Goal: Transaction & Acquisition: Obtain resource

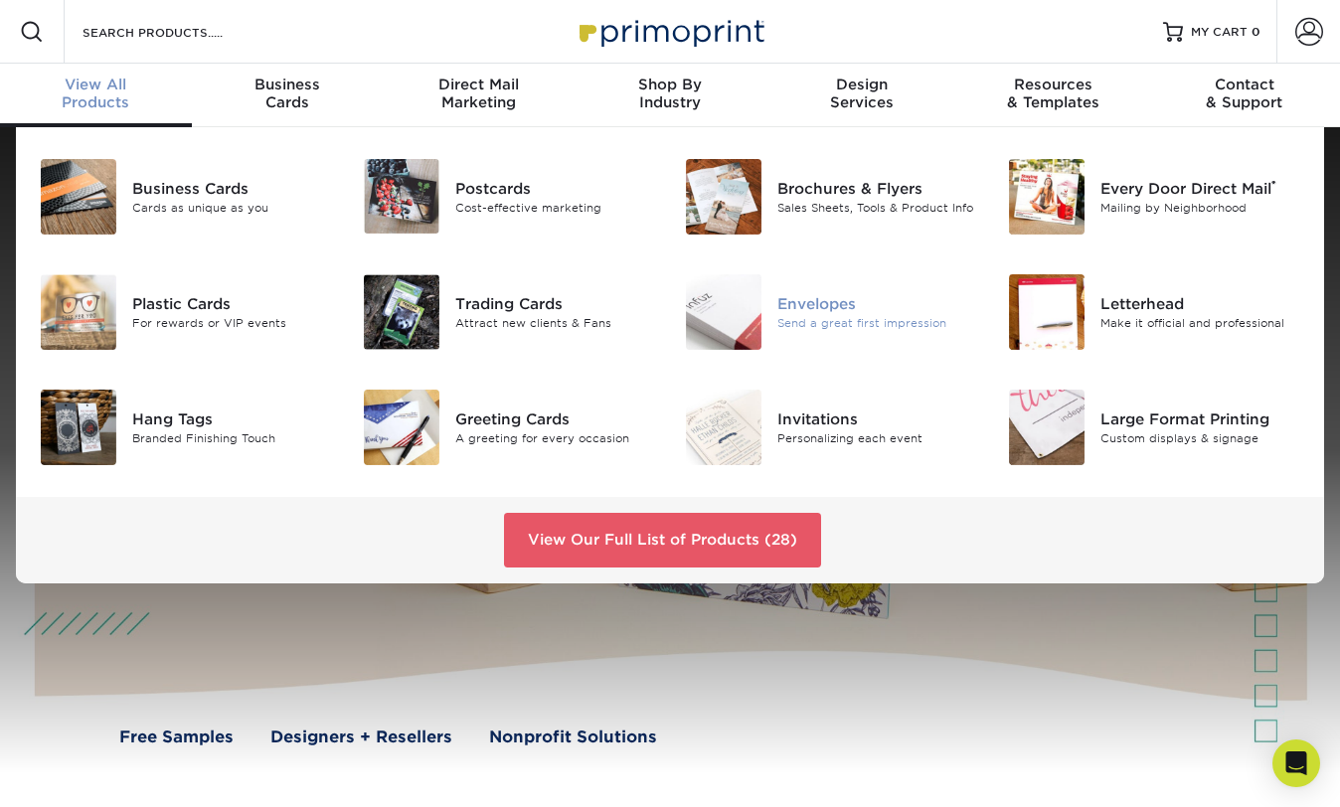
click at [829, 299] on div "Envelopes" at bounding box center [877, 304] width 200 height 22
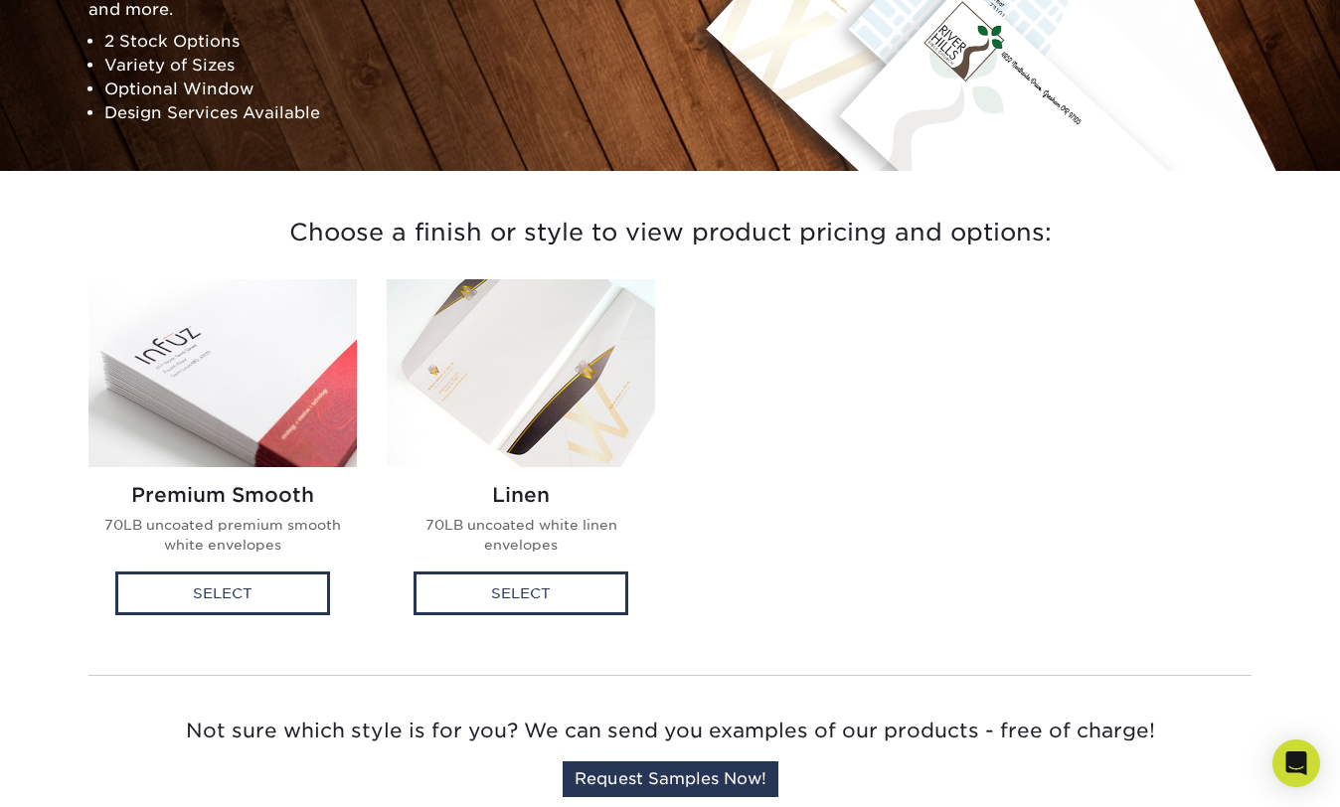
scroll to position [336, 0]
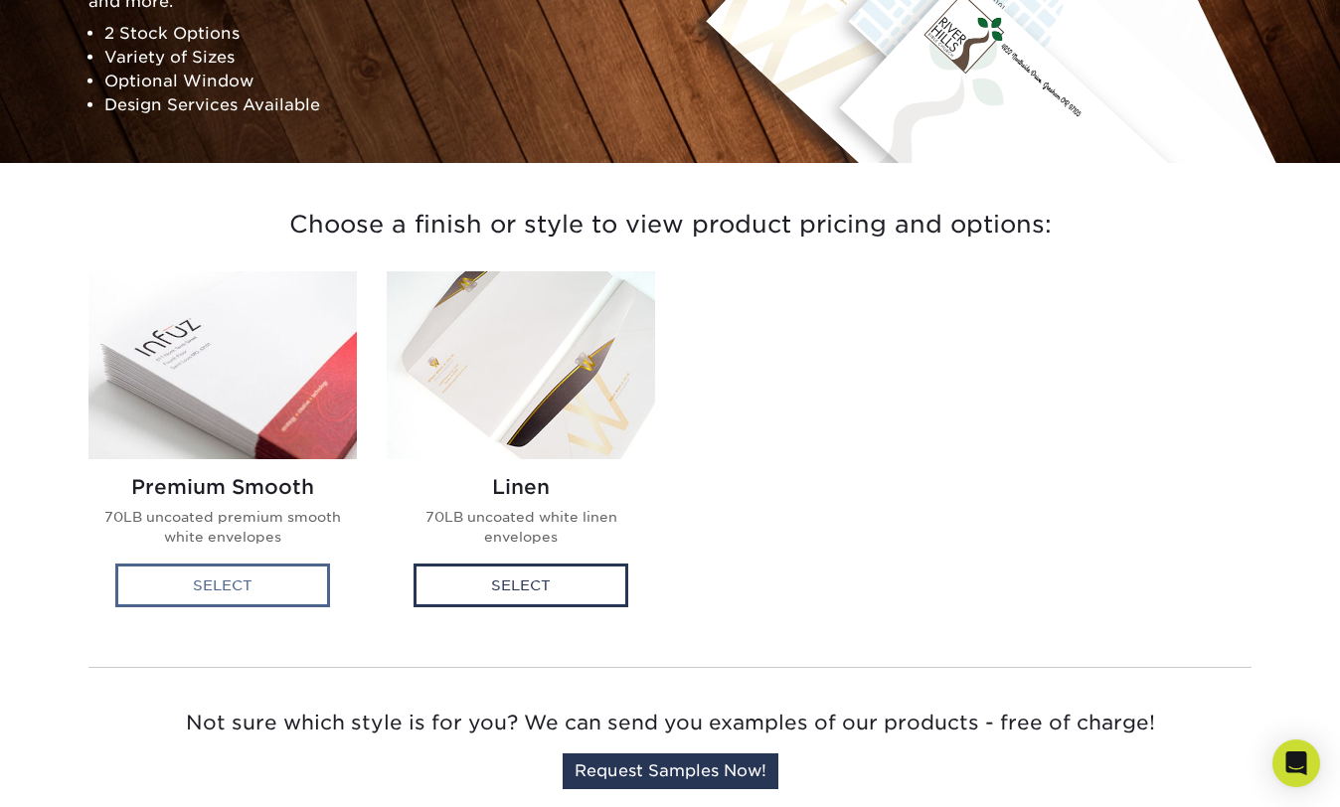
click at [205, 586] on div "Select" at bounding box center [222, 586] width 215 height 44
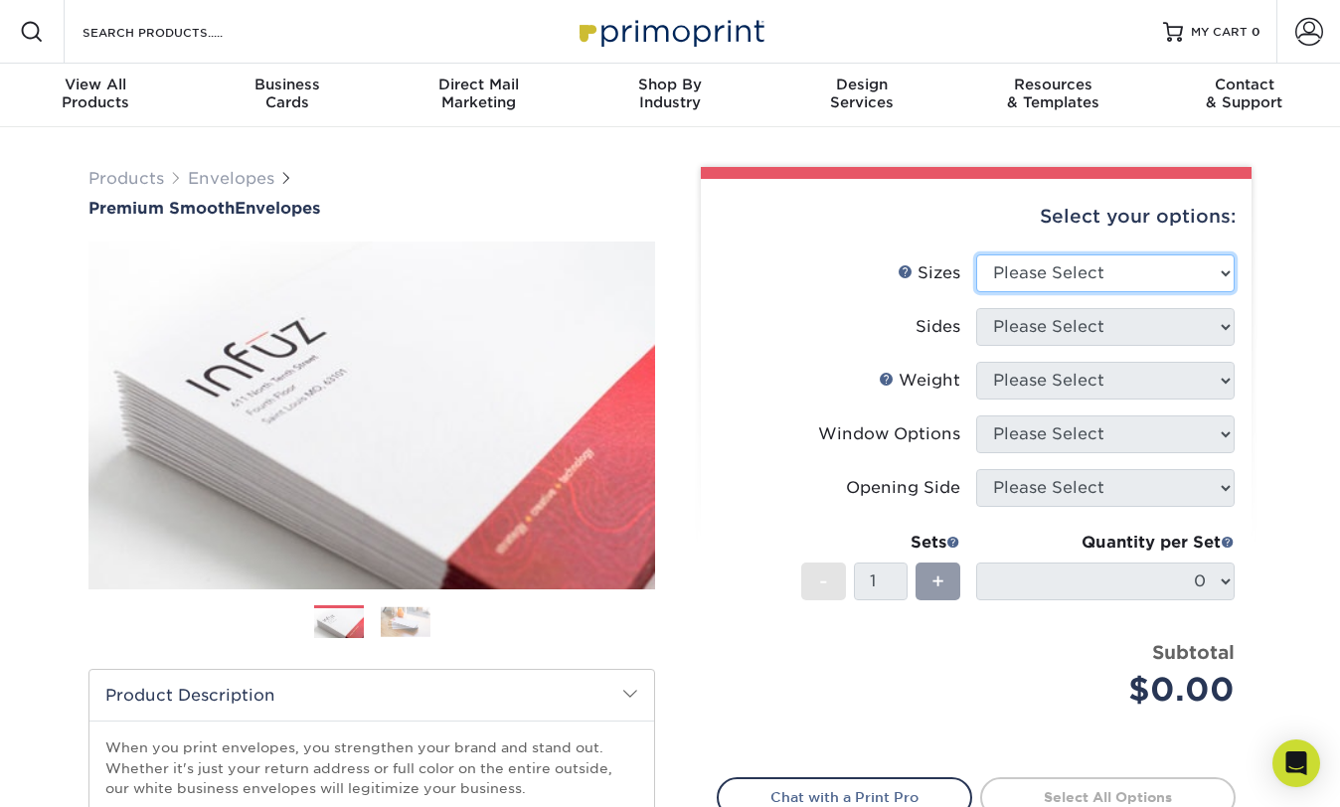
click at [1220, 267] on select "Please Select 8.875" x 3.875" 4.125" x 9.5" 5.25" x 7.25" 9" x 12"" at bounding box center [1105, 273] width 258 height 38
select select "4.12x9.50"
click at [976, 254] on select "Please Select 8.875" x 3.875" 4.125" x 9.5" 5.25" x 7.25" 9" x 12"" at bounding box center [1105, 273] width 258 height 38
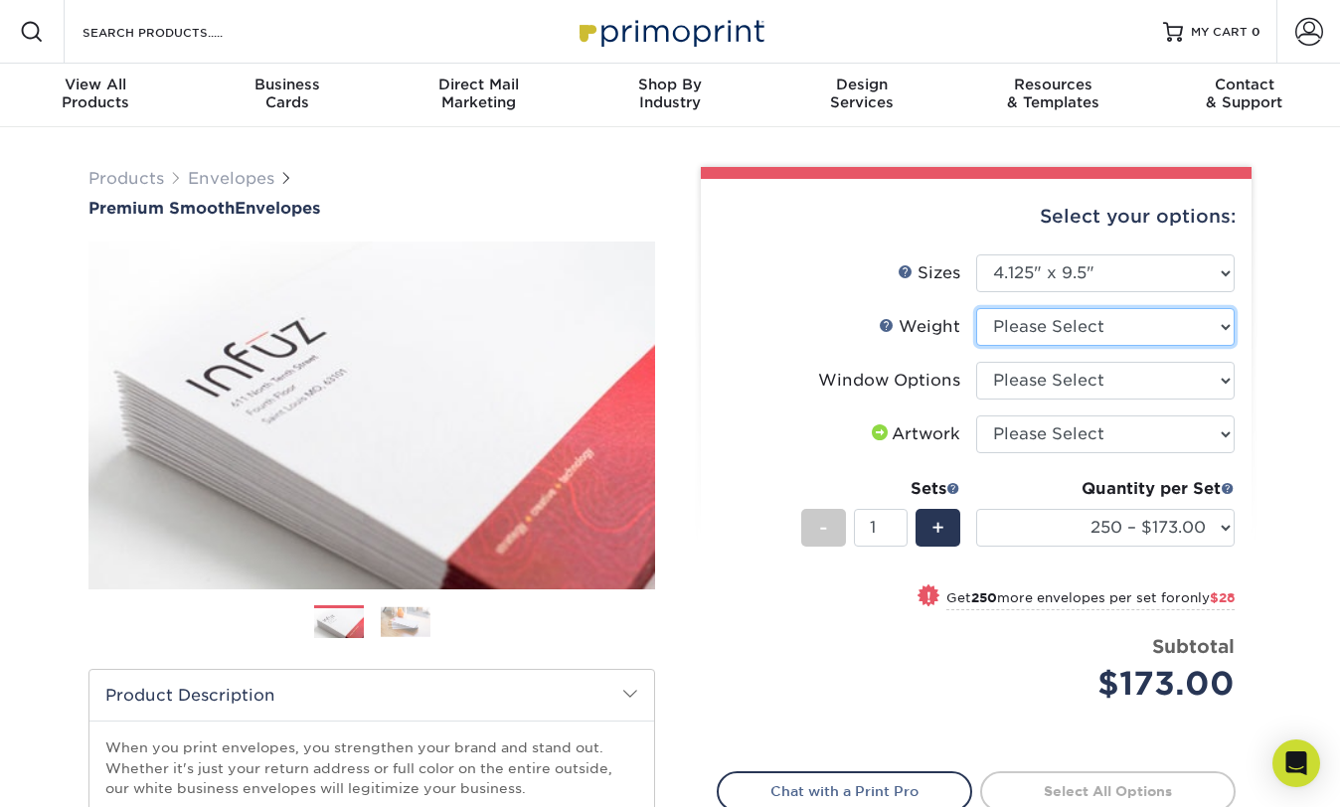
click at [1222, 322] on select "Please Select 70LB" at bounding box center [1105, 327] width 258 height 38
select select "70LB"
click at [976, 308] on select "Please Select 70LB" at bounding box center [1105, 327] width 258 height 38
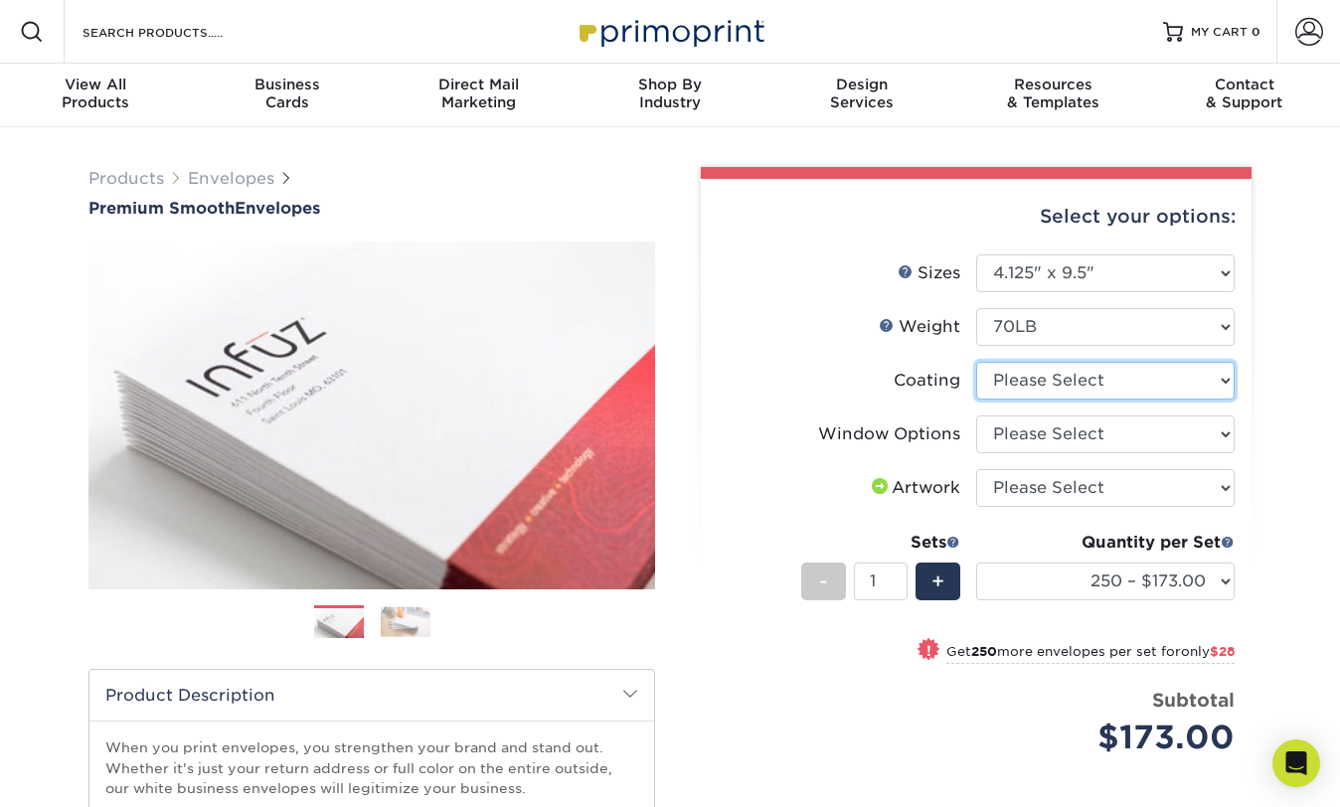
click at [1226, 380] on select at bounding box center [1105, 381] width 258 height 38
select select "3e7618de-abca-4bda-9f97-8b9129e913d8"
click at [976, 362] on select at bounding box center [1105, 381] width 258 height 38
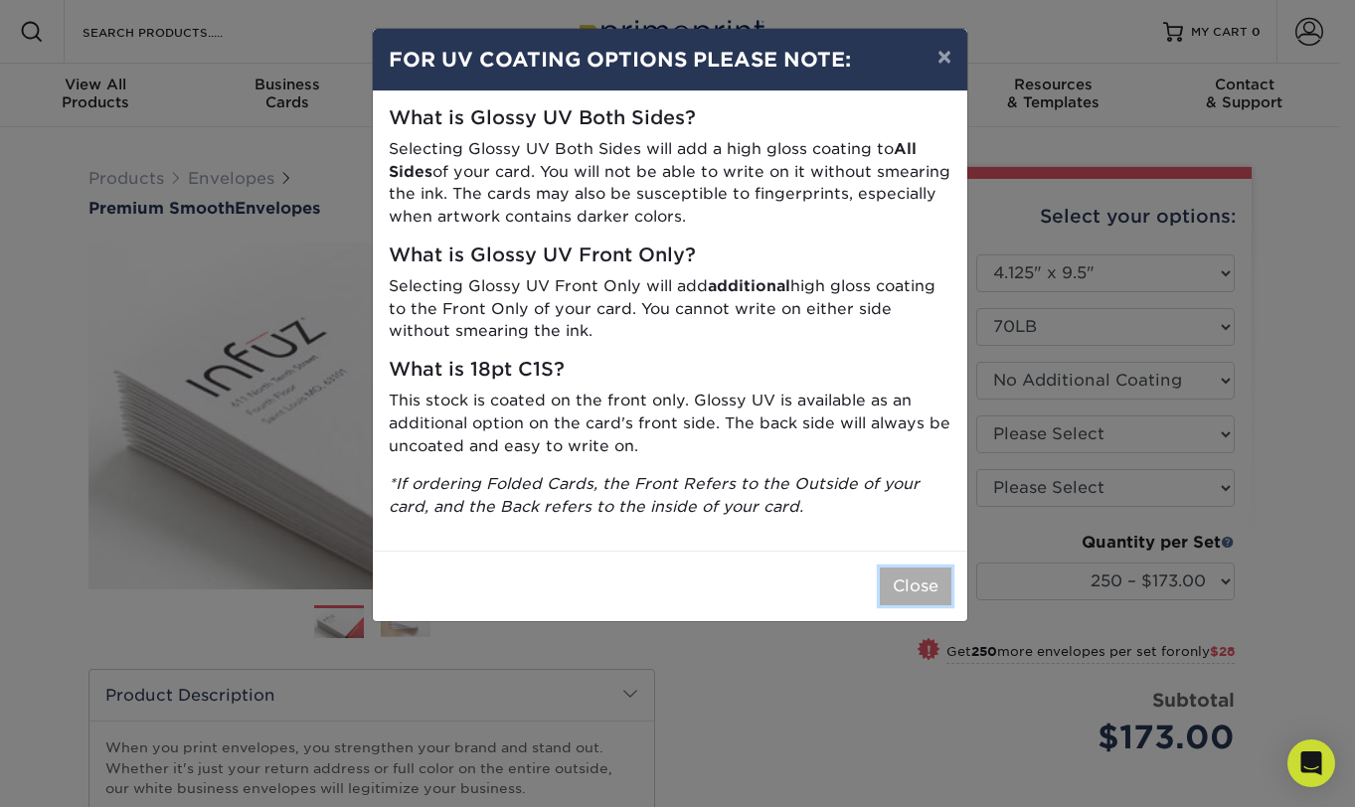
click at [931, 587] on button "Close" at bounding box center [916, 587] width 72 height 38
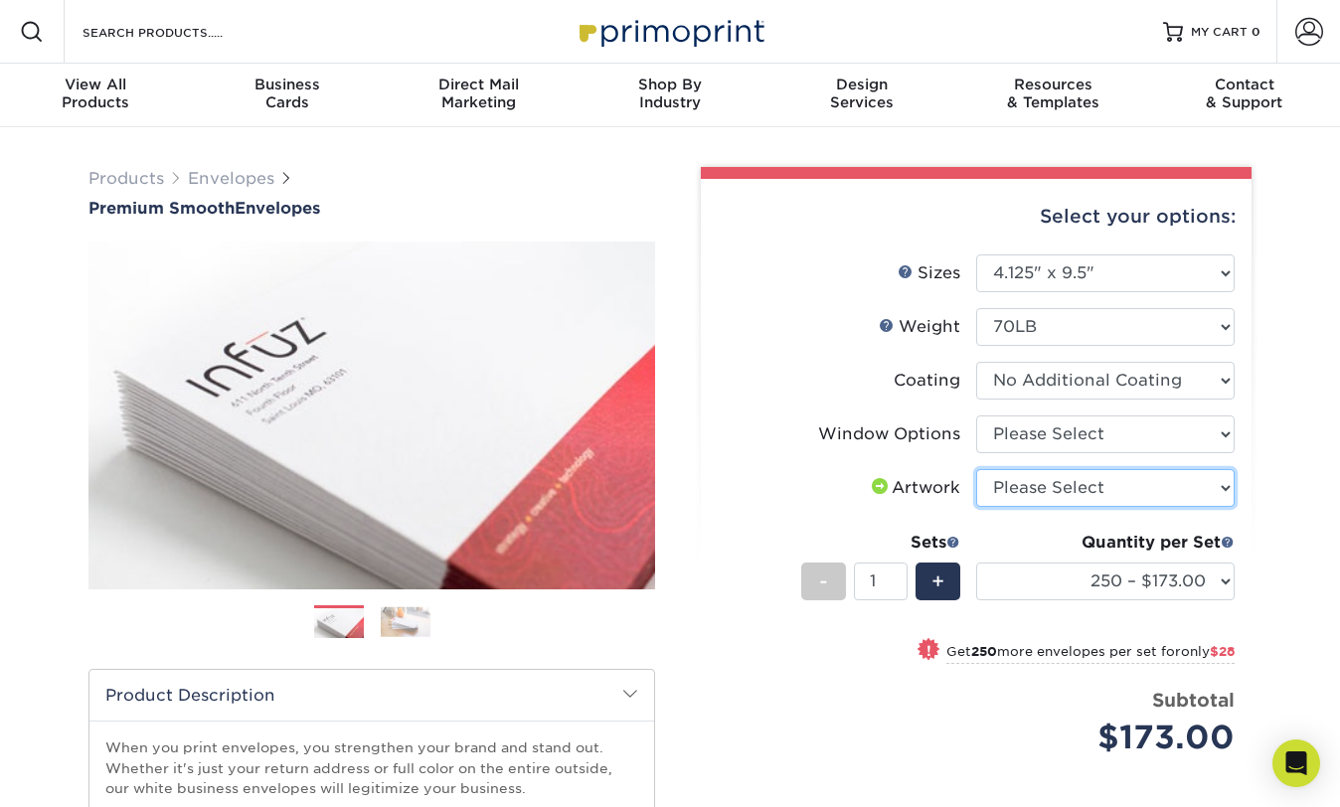
click at [1222, 485] on select "Please Select I will upload files I need a design - $50" at bounding box center [1105, 488] width 258 height 38
select select "upload"
click at [976, 469] on select "Please Select I will upload files I need a design - $50" at bounding box center [1105, 488] width 258 height 38
click at [1232, 540] on span at bounding box center [1228, 542] width 14 height 14
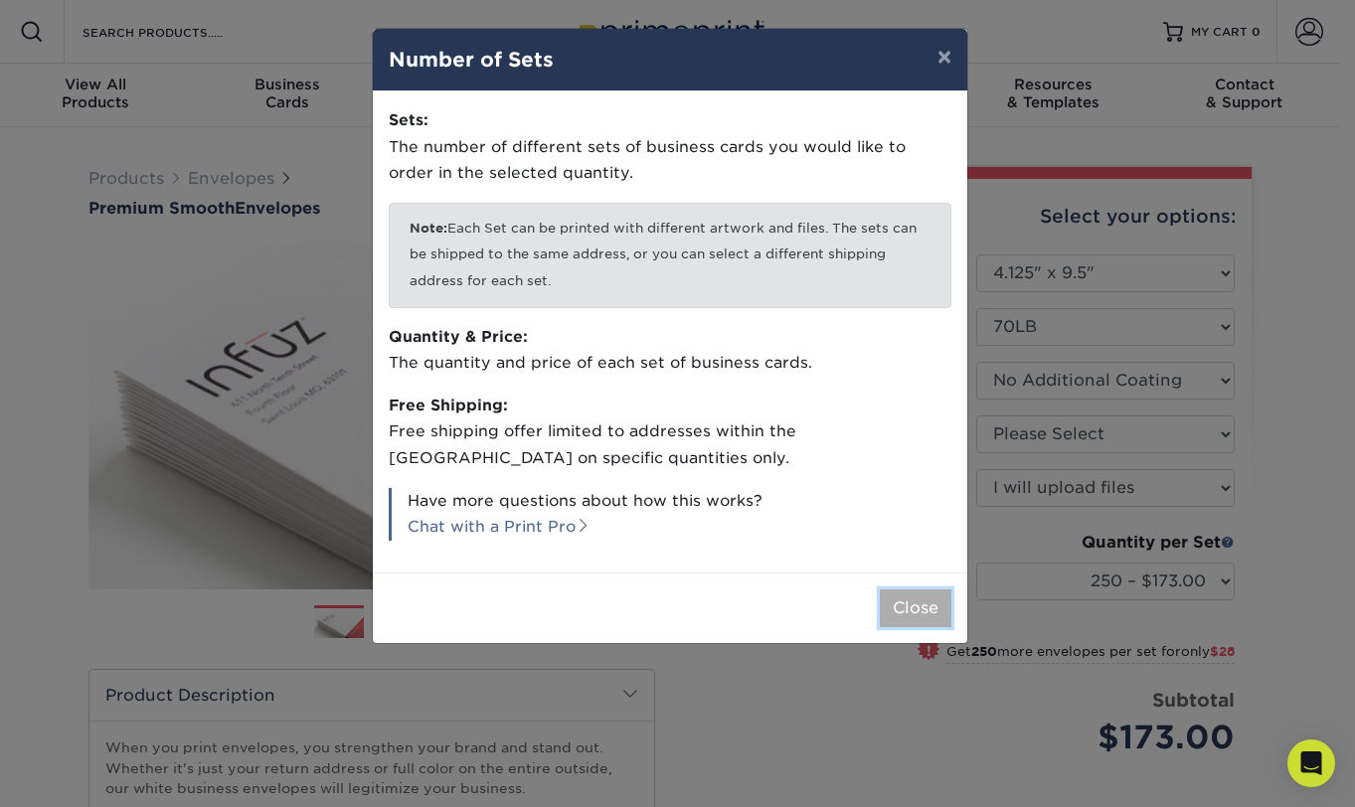
click at [915, 608] on button "Close" at bounding box center [916, 608] width 72 height 38
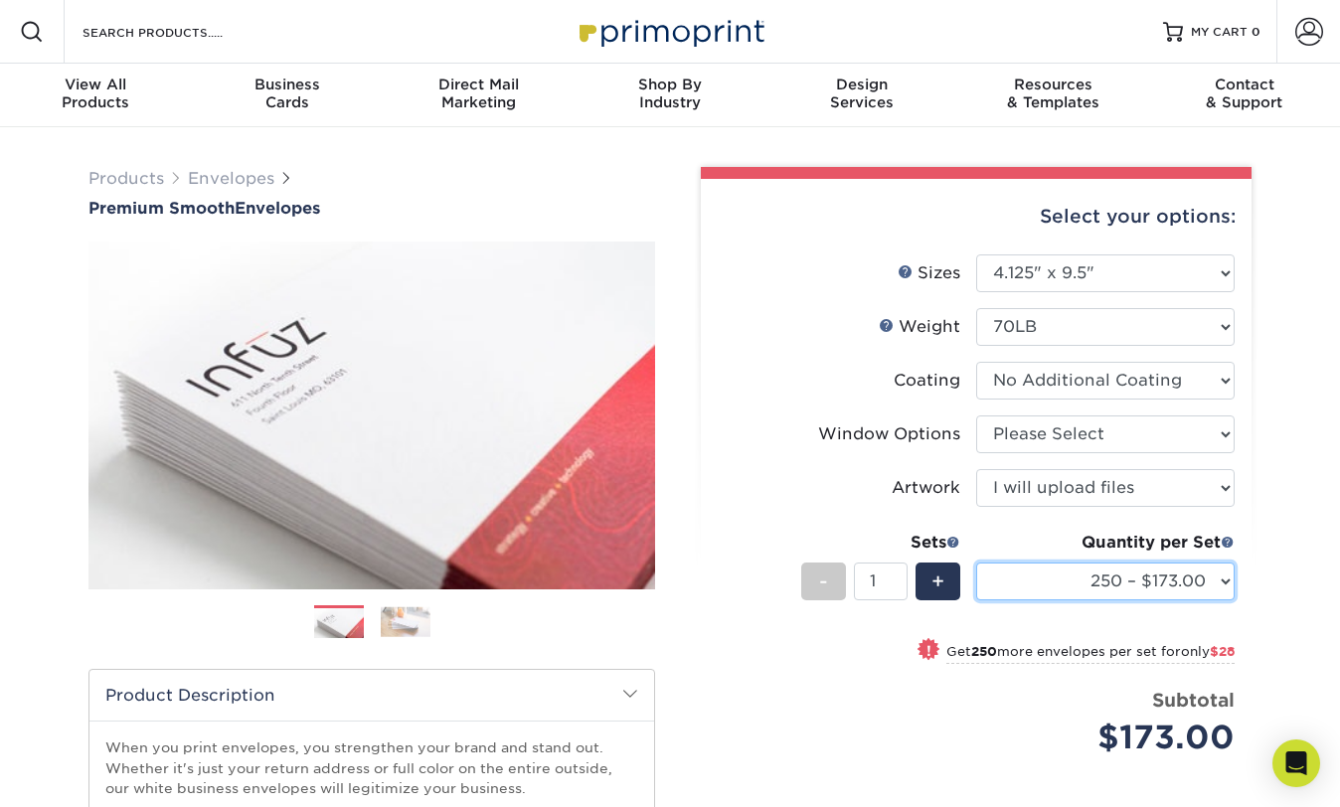
click at [1225, 576] on select "250 – $173.00 500 – $201.00 1000 – $251.00 2500 – $388.00 5000 – $566.00 10000 …" at bounding box center [1105, 582] width 258 height 38
select select "5000 – $566.00"
click at [976, 563] on select "250 – $173.00 500 – $201.00 1000 – $251.00 2500 – $388.00 5000 – $566.00 10000 …" at bounding box center [1105, 582] width 258 height 38
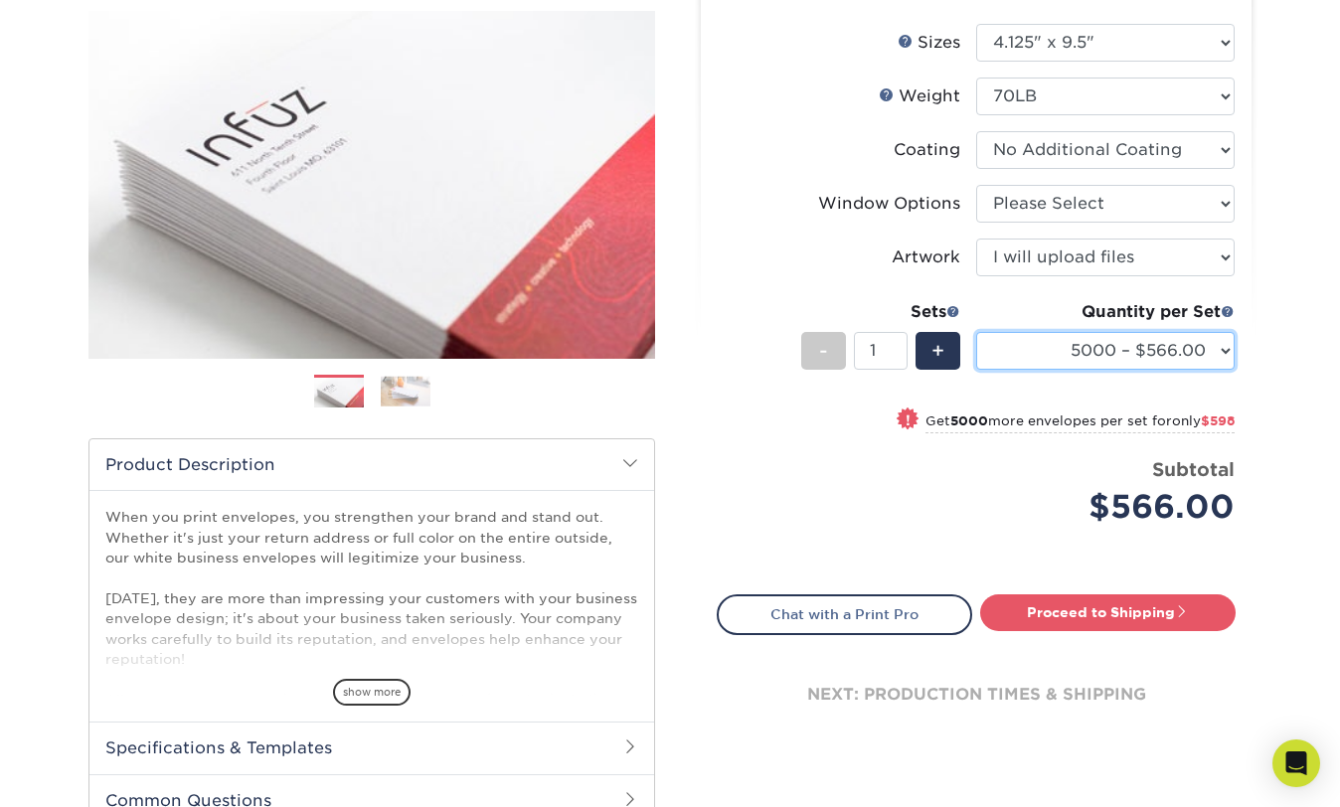
scroll to position [341, 0]
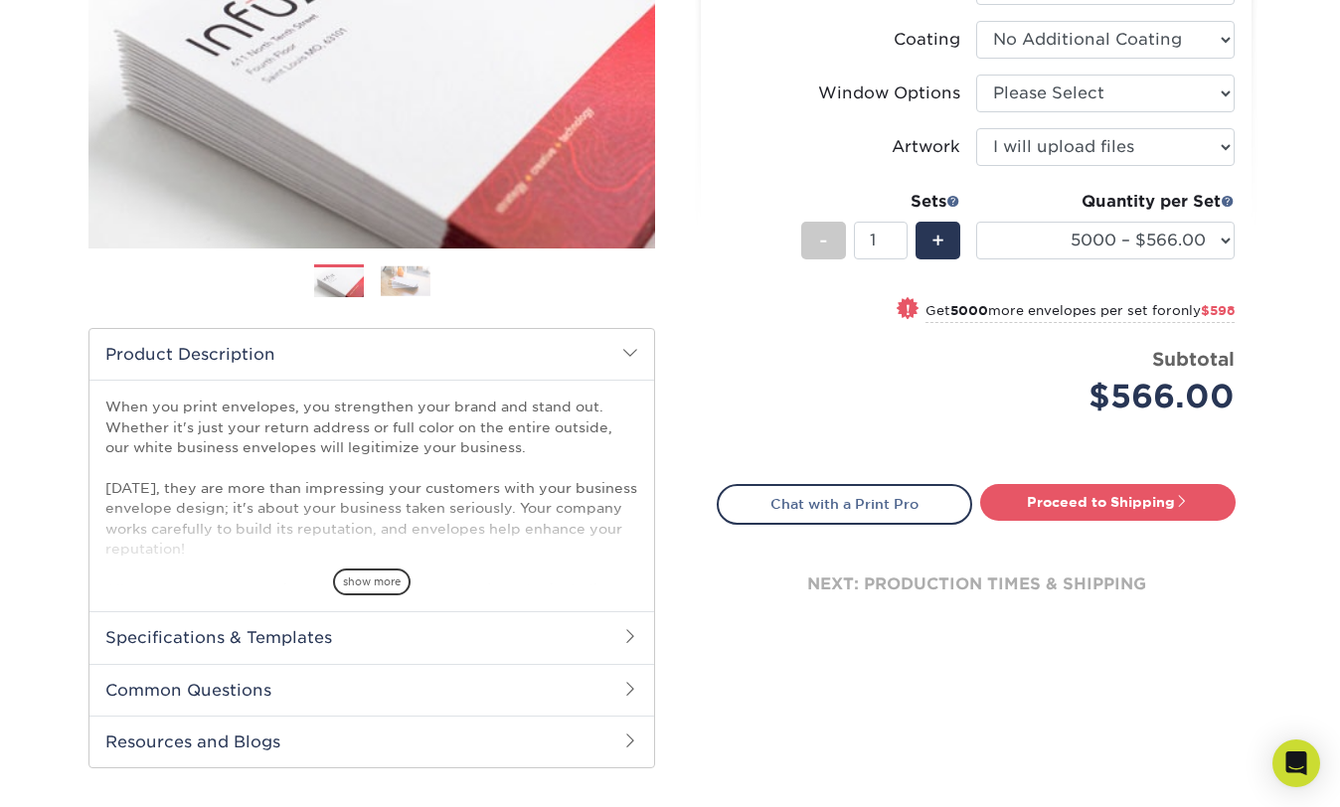
click at [629, 634] on span at bounding box center [630, 636] width 16 height 16
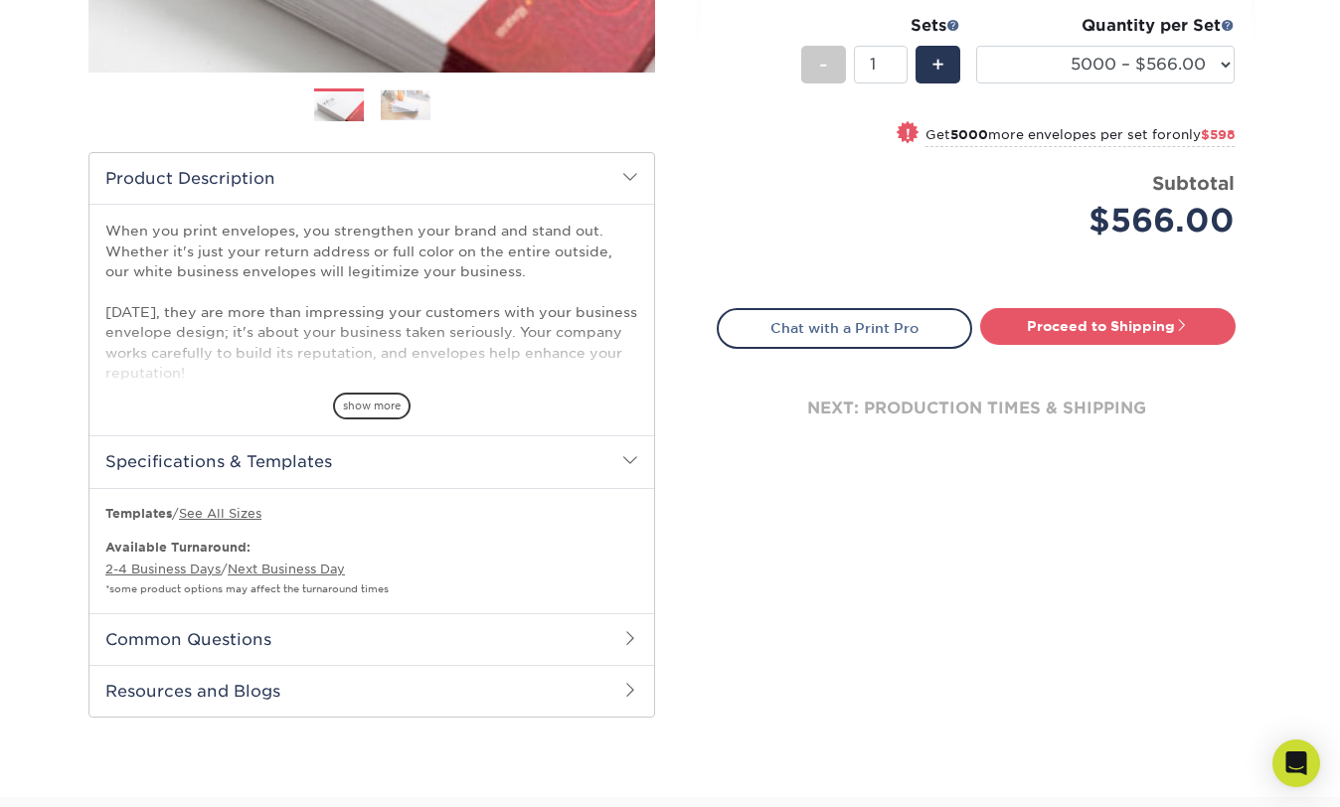
scroll to position [519, 0]
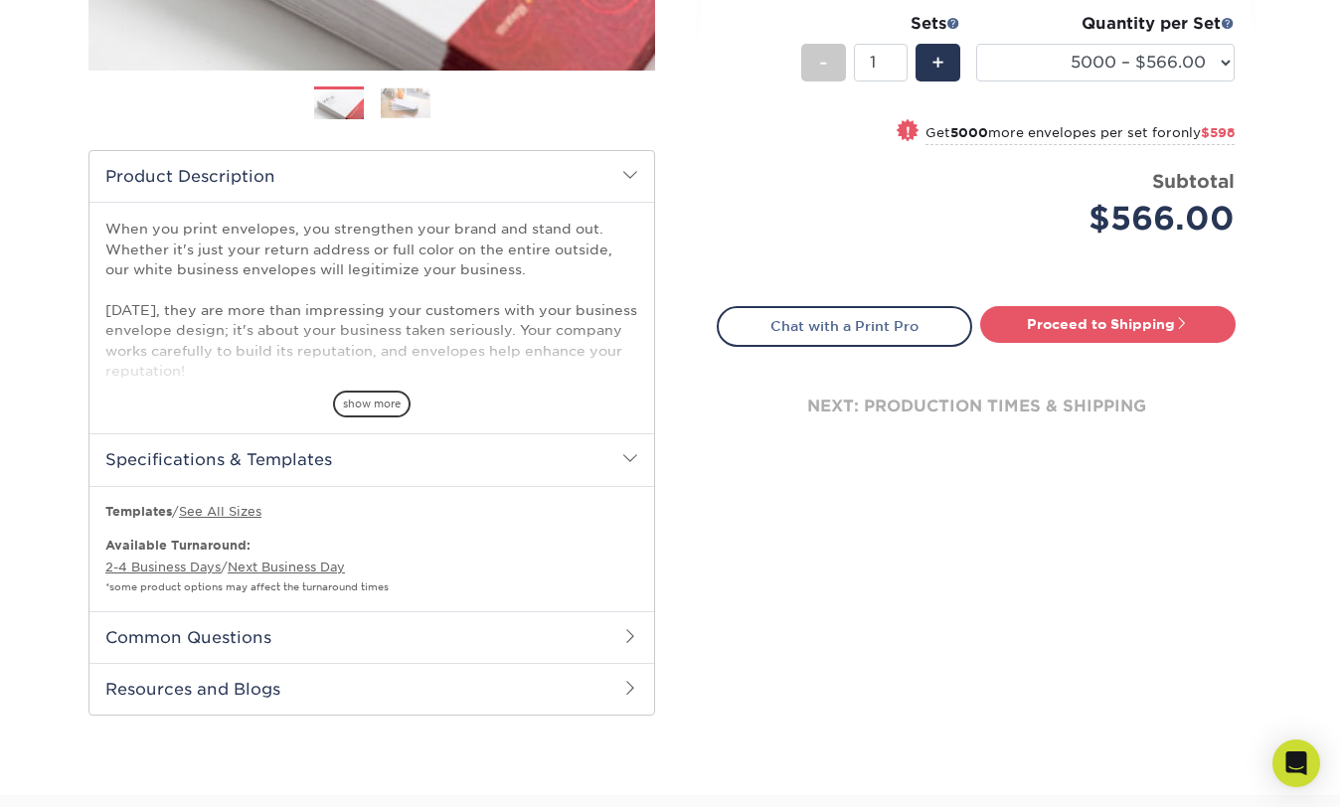
click at [632, 635] on span at bounding box center [630, 636] width 16 height 16
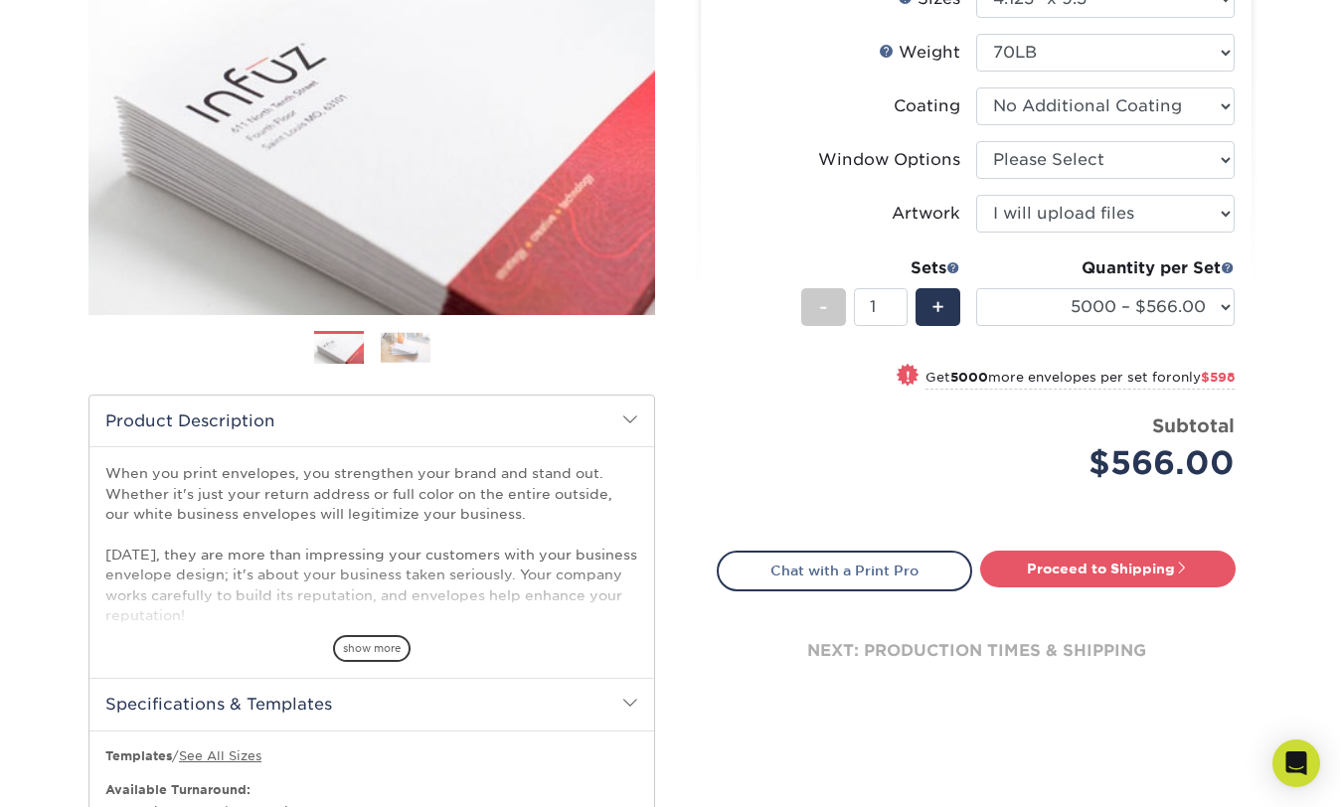
scroll to position [129, 0]
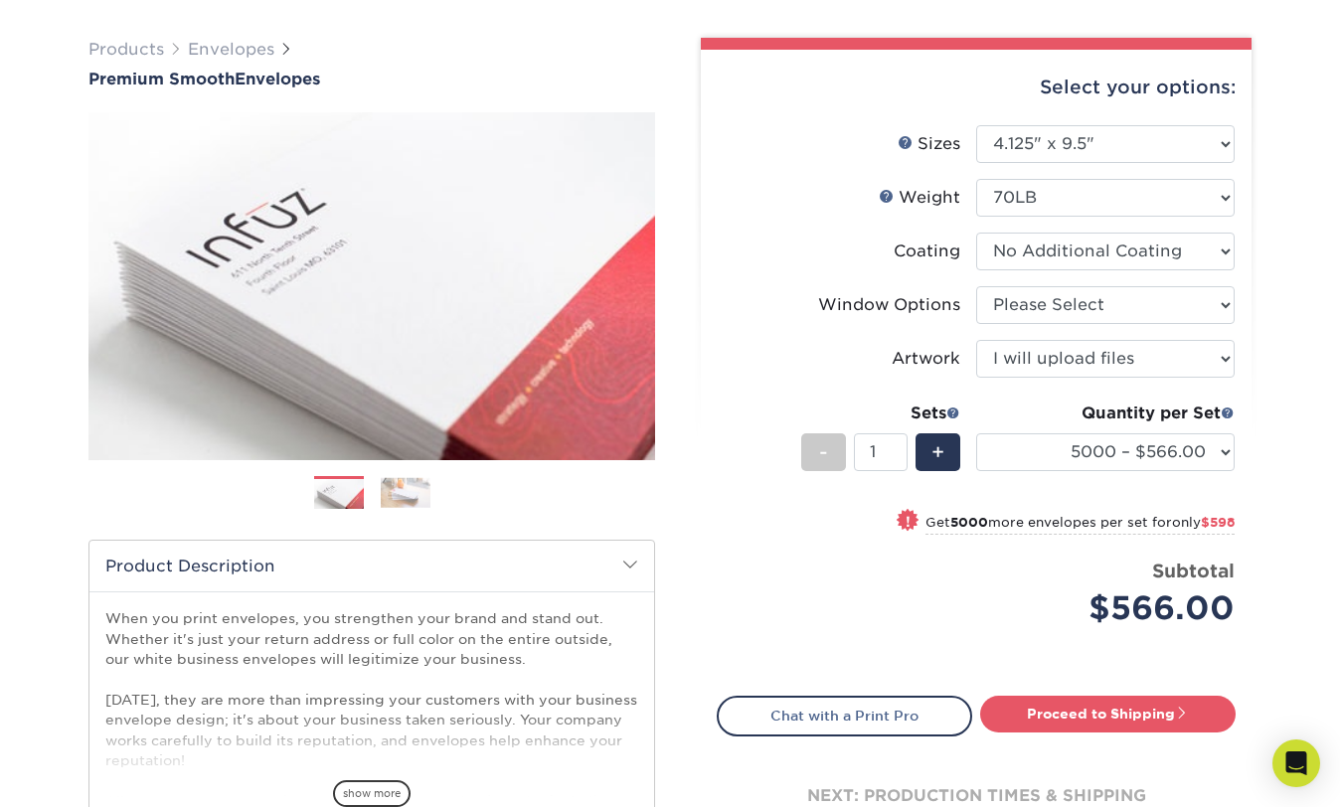
click at [398, 497] on img at bounding box center [406, 492] width 50 height 31
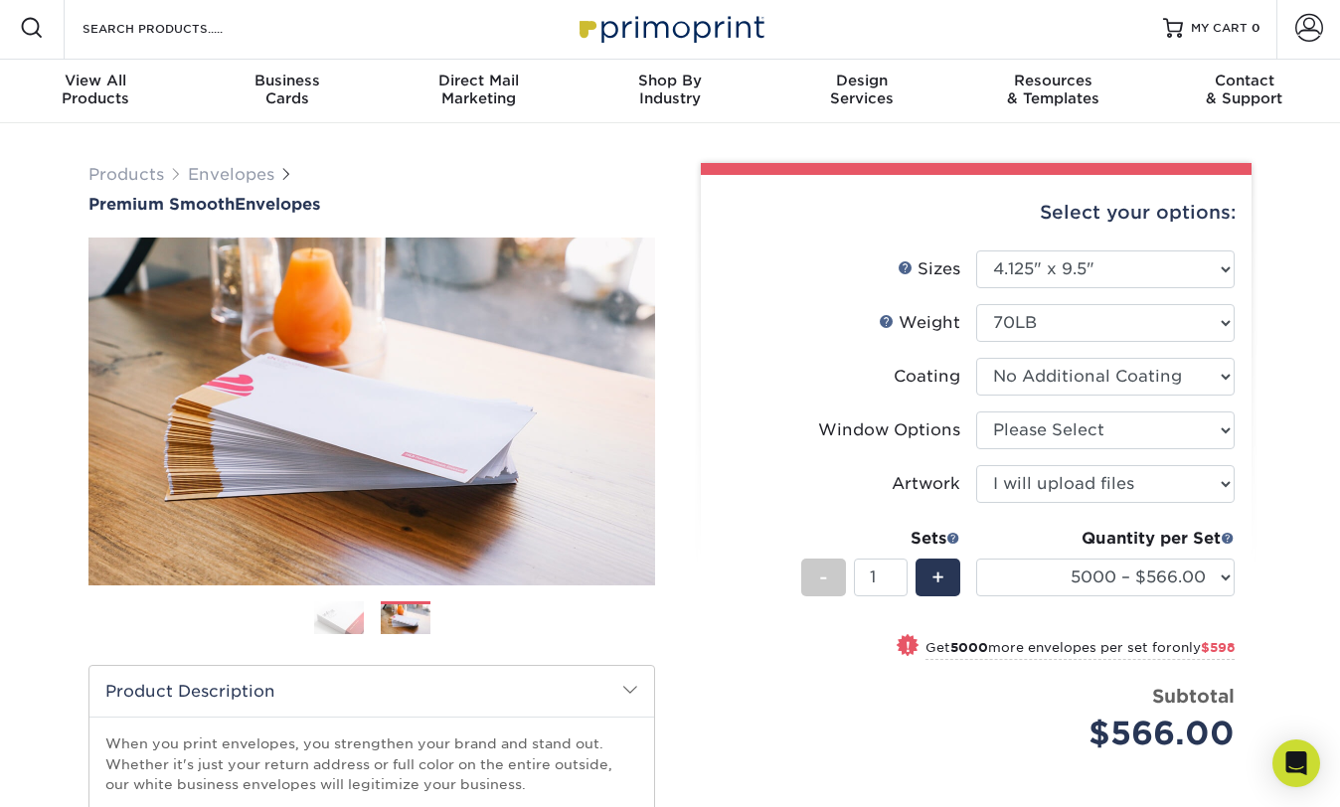
scroll to position [0, 0]
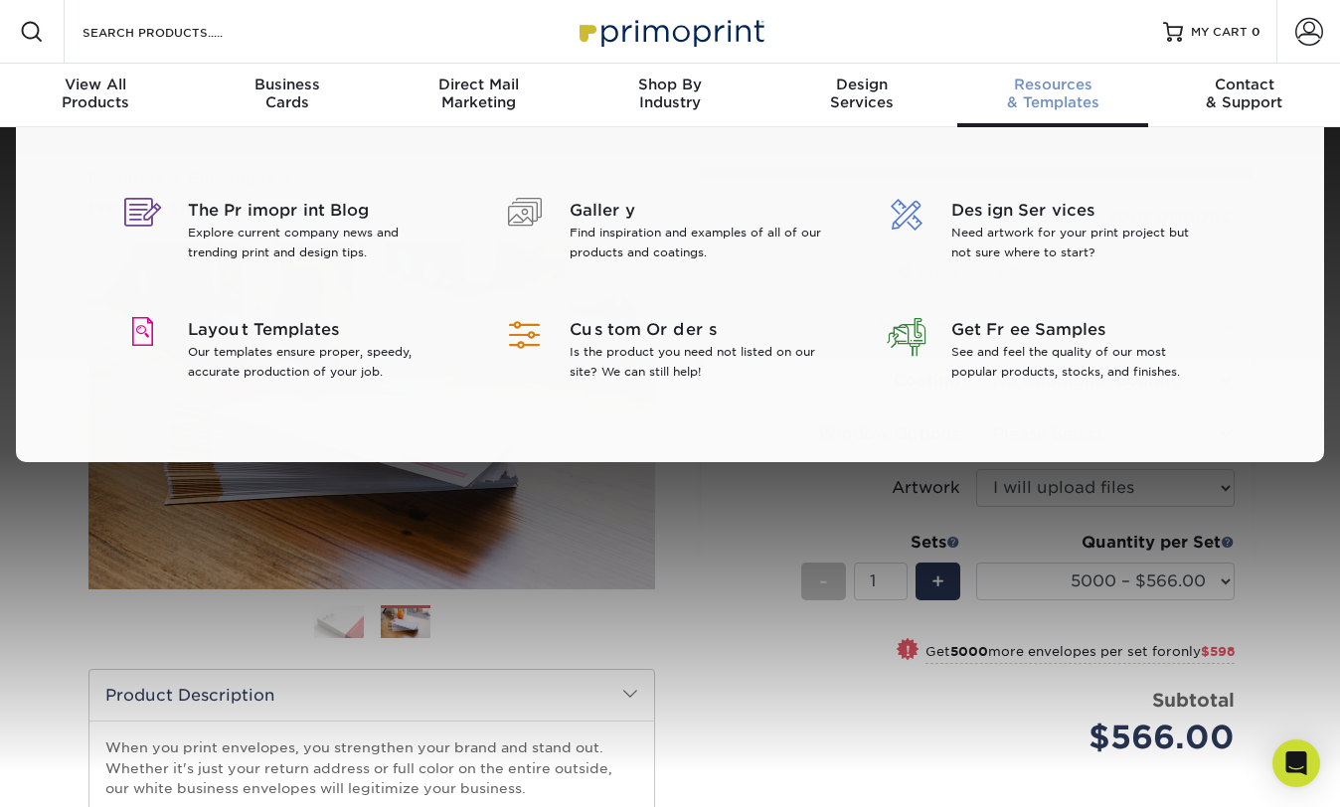
click at [1058, 95] on div "Resources & Templates" at bounding box center [1053, 94] width 192 height 36
click at [575, 208] on span "Gallery" at bounding box center [698, 211] width 257 height 24
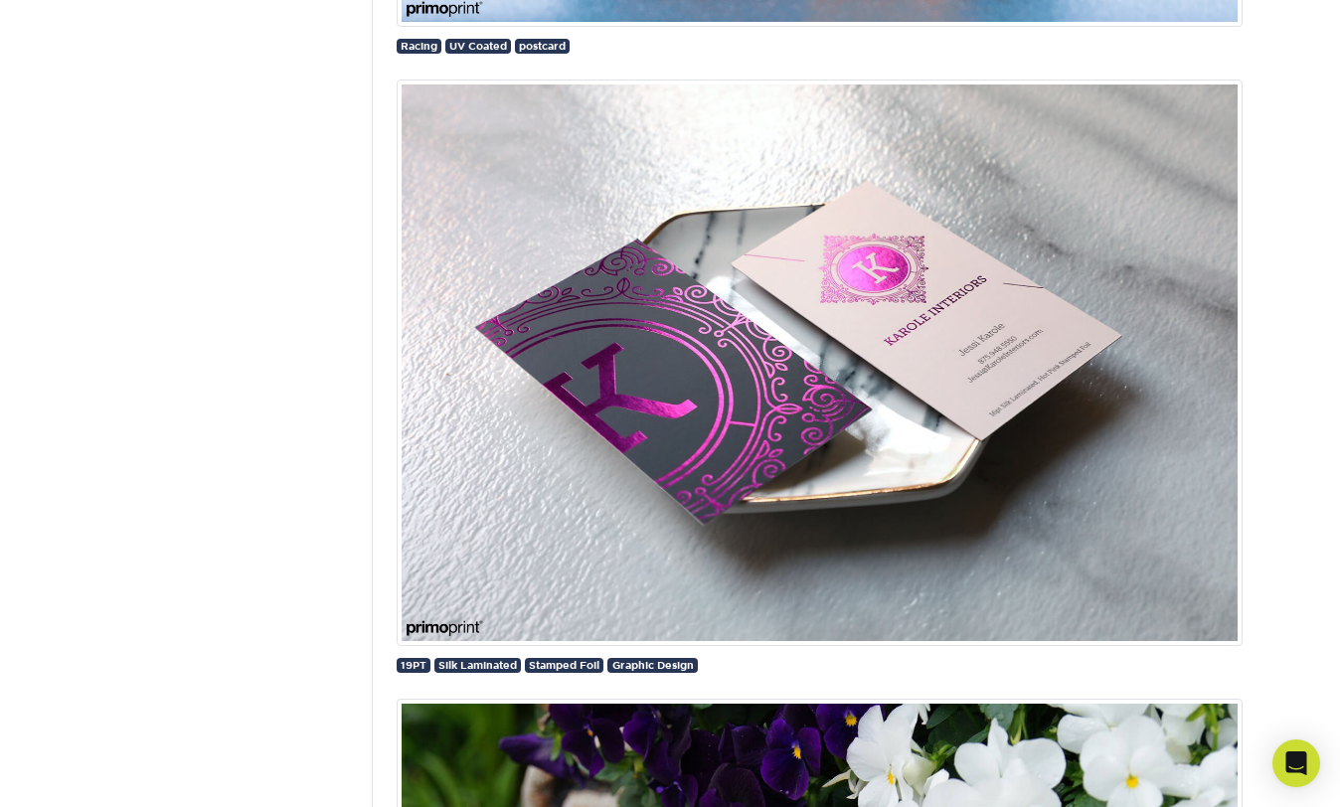
scroll to position [70, 0]
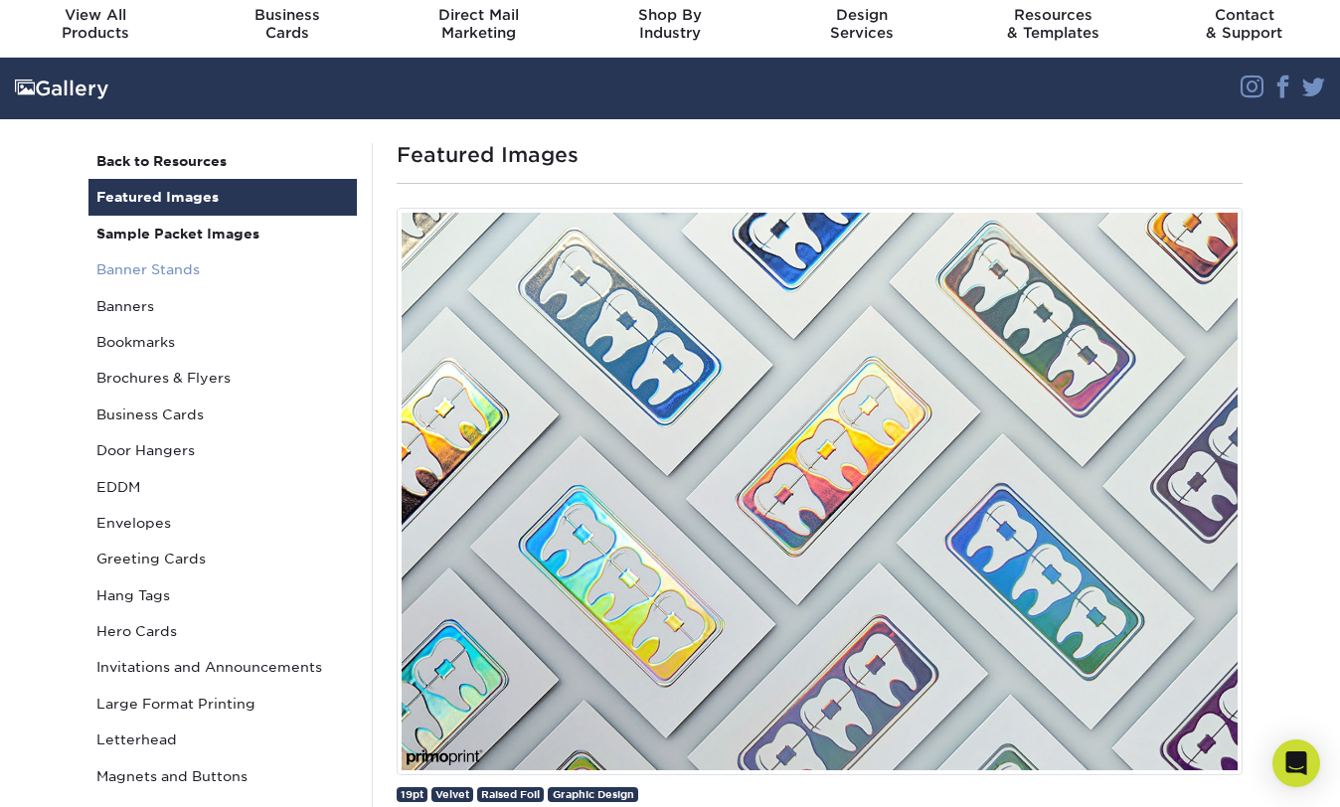
click at [157, 264] on link "Banner Stands" at bounding box center [222, 269] width 268 height 36
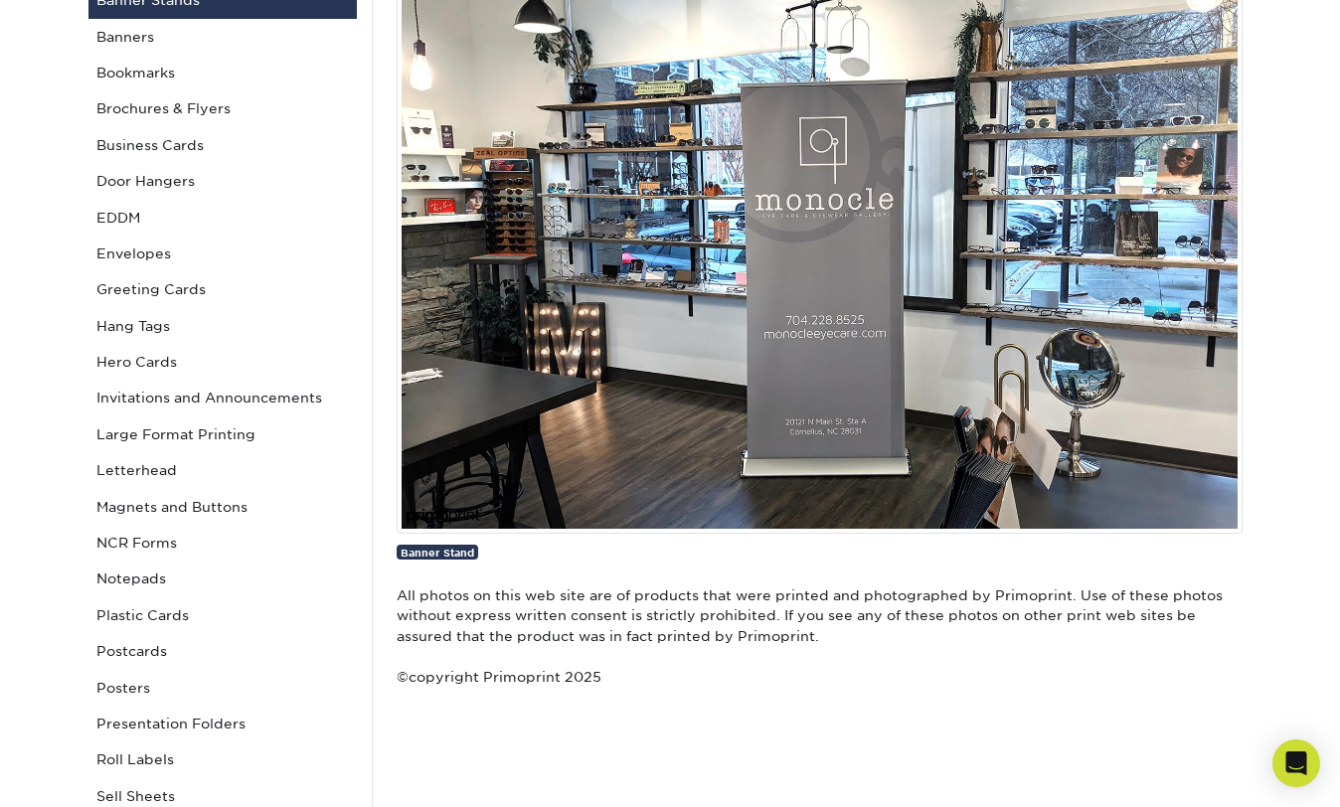
scroll to position [169, 0]
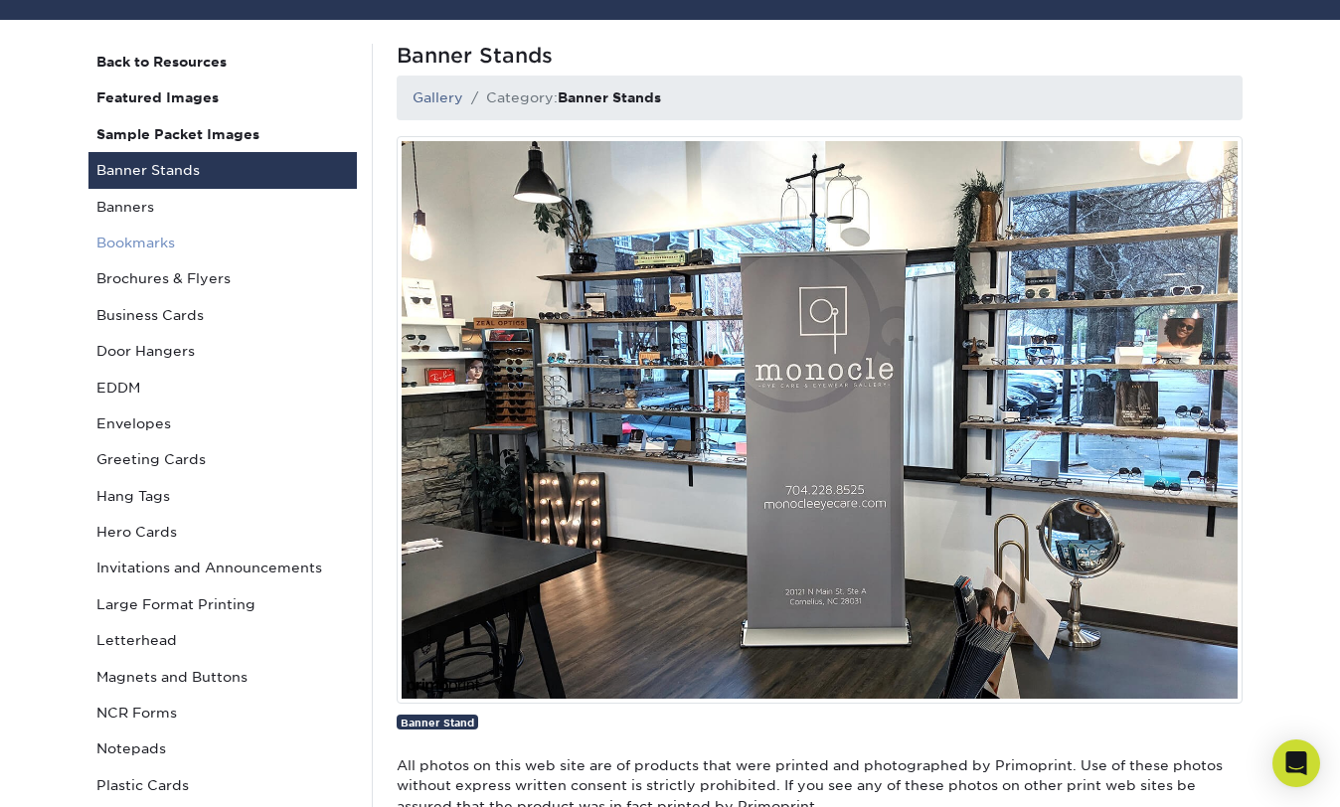
click at [124, 239] on link "Bookmarks" at bounding box center [222, 243] width 268 height 36
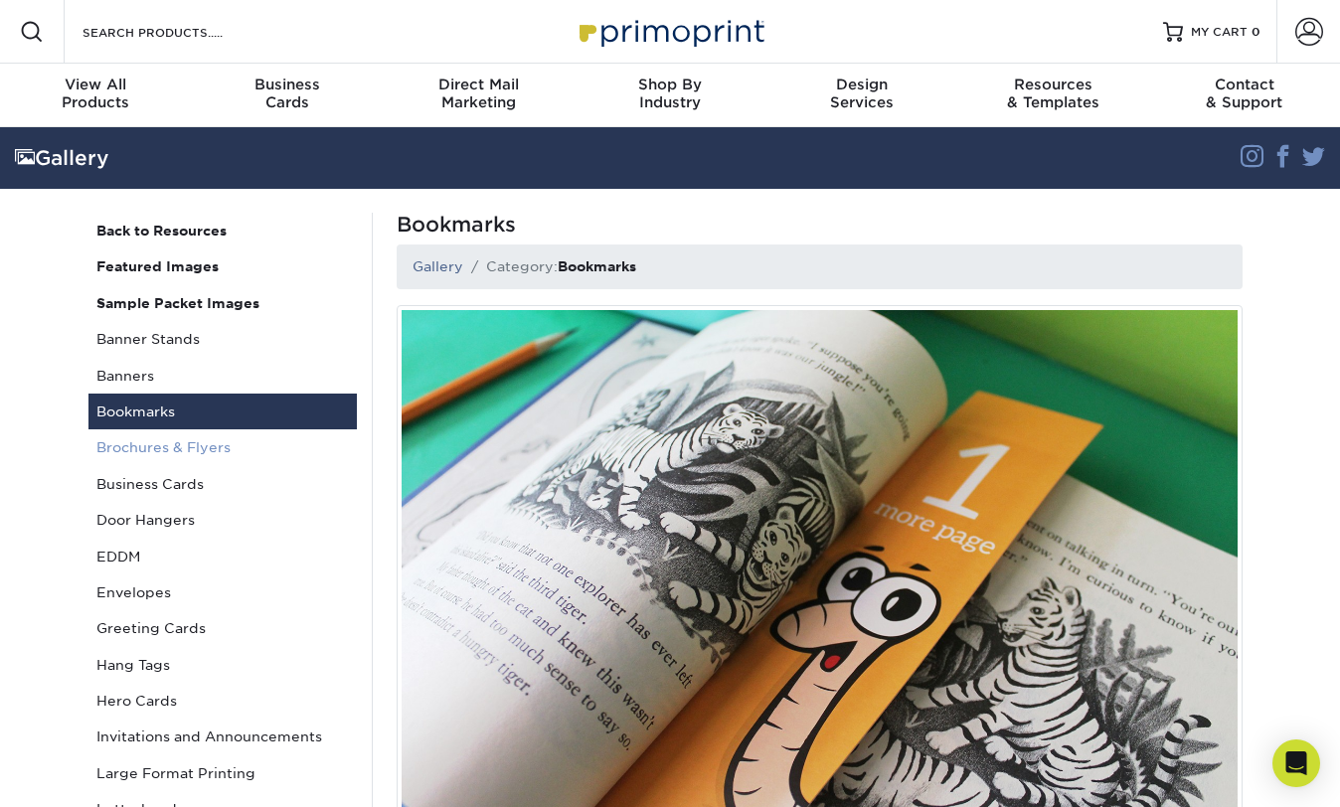
click at [119, 443] on link "Brochures & Flyers" at bounding box center [222, 447] width 268 height 36
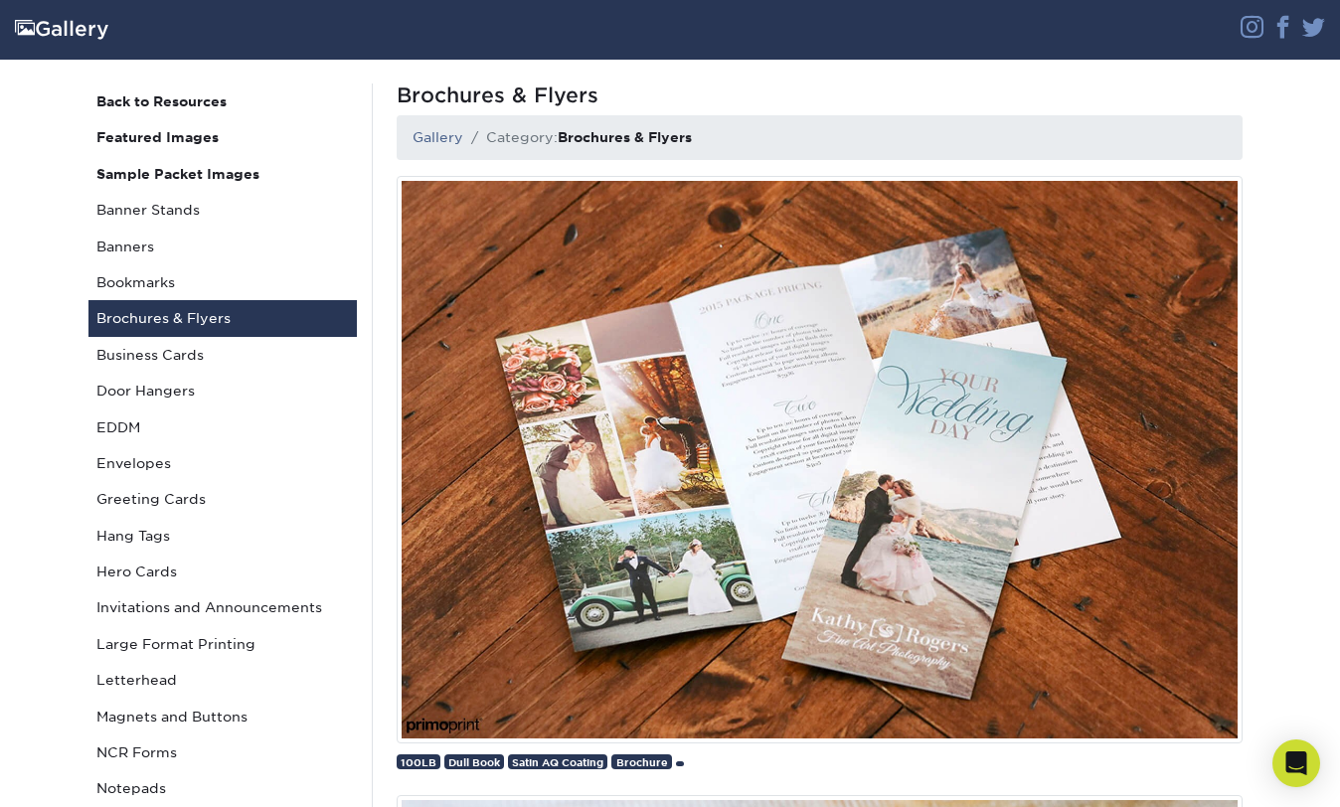
scroll to position [164, 0]
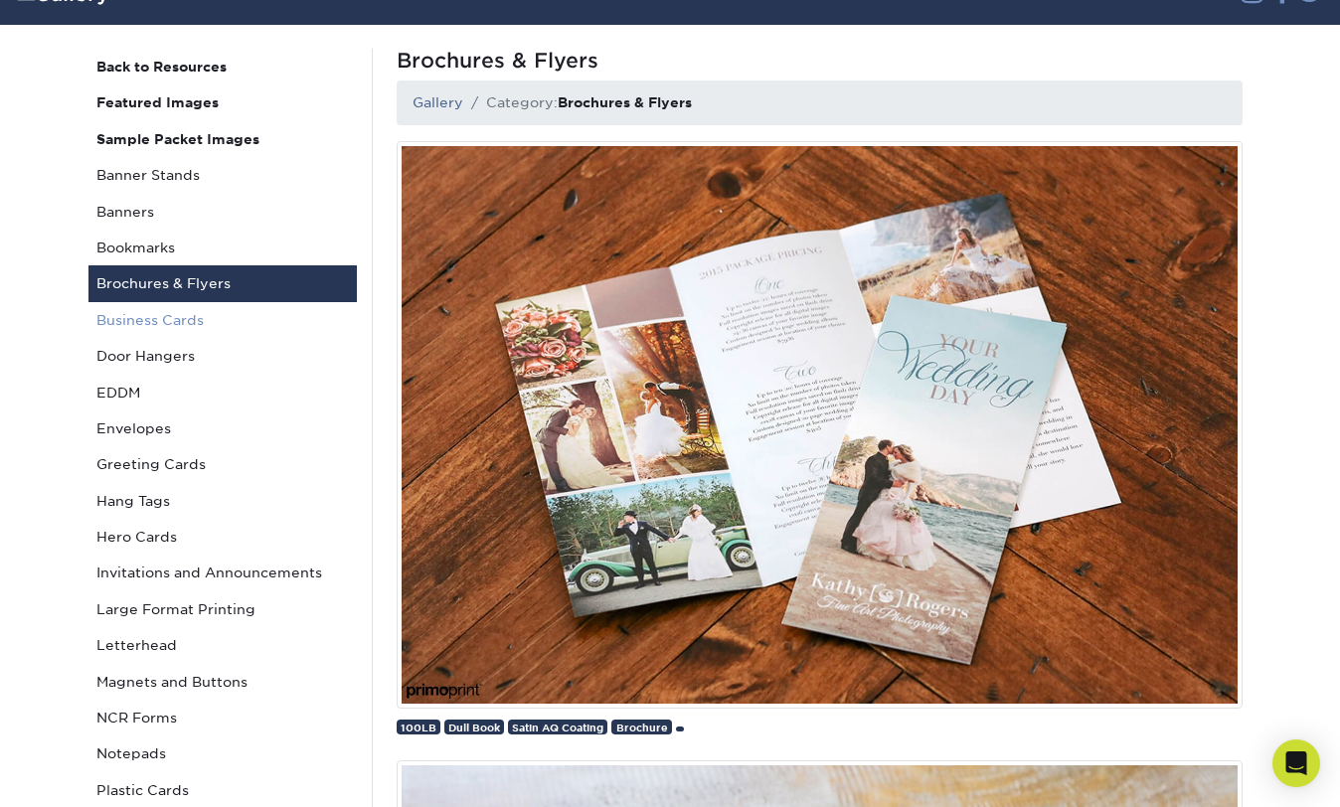
click at [128, 318] on link "Business Cards" at bounding box center [222, 320] width 268 height 36
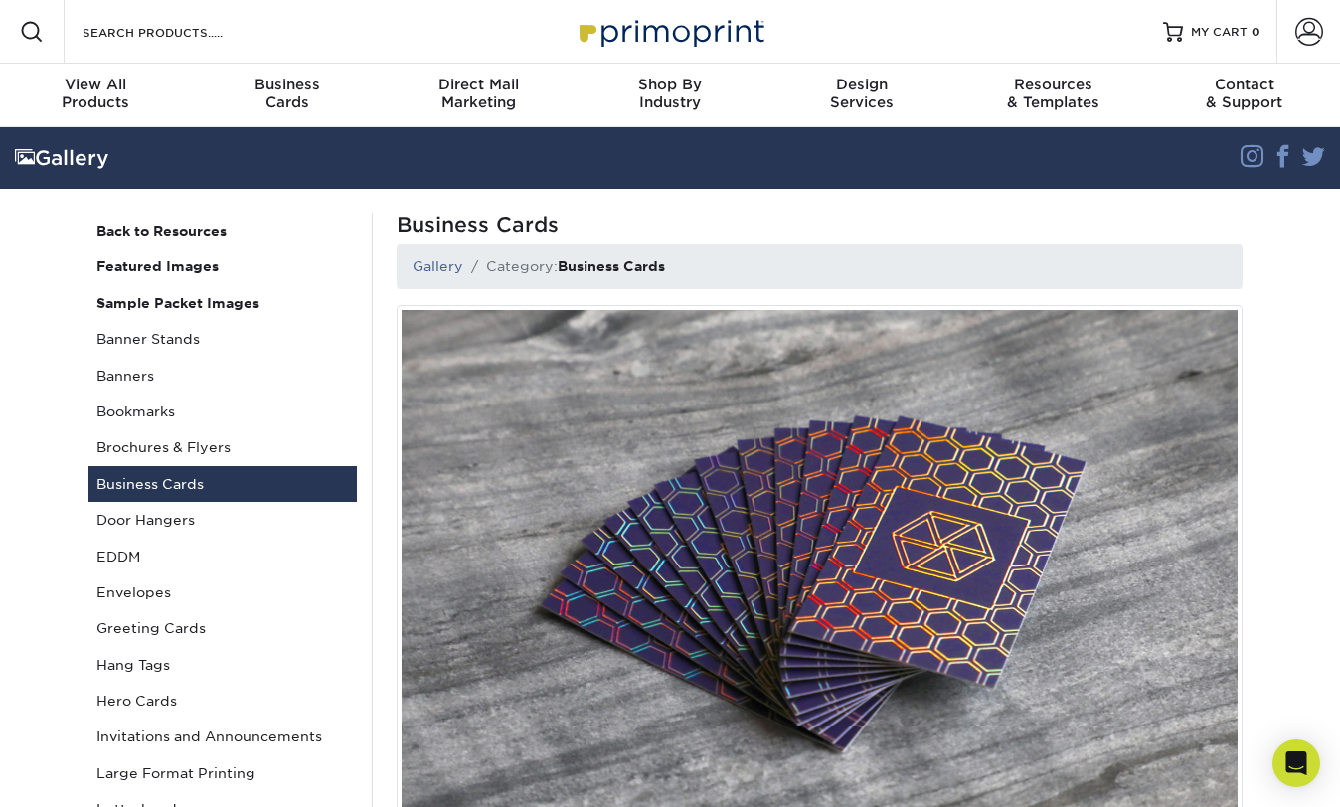
scroll to position [59, 0]
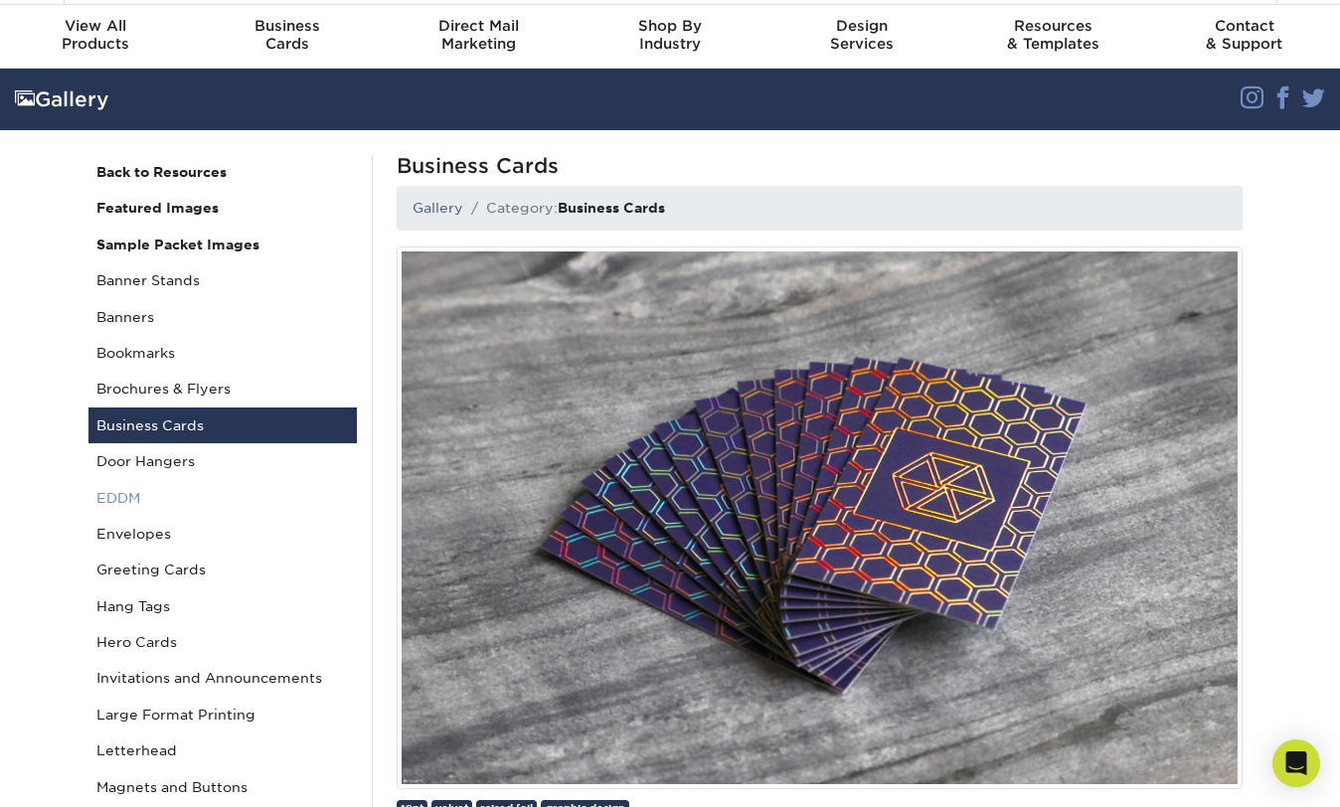
click at [126, 497] on link "EDDM" at bounding box center [222, 498] width 268 height 36
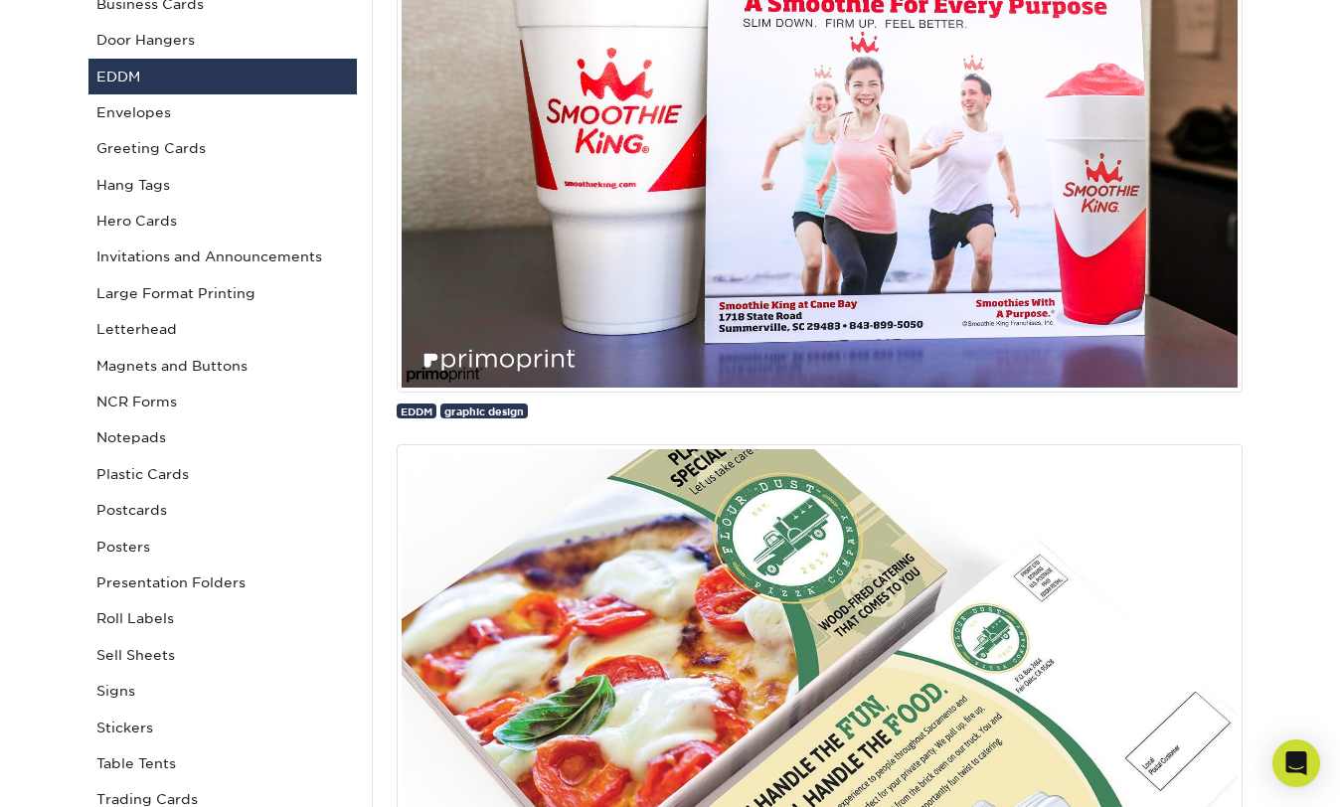
scroll to position [231, 0]
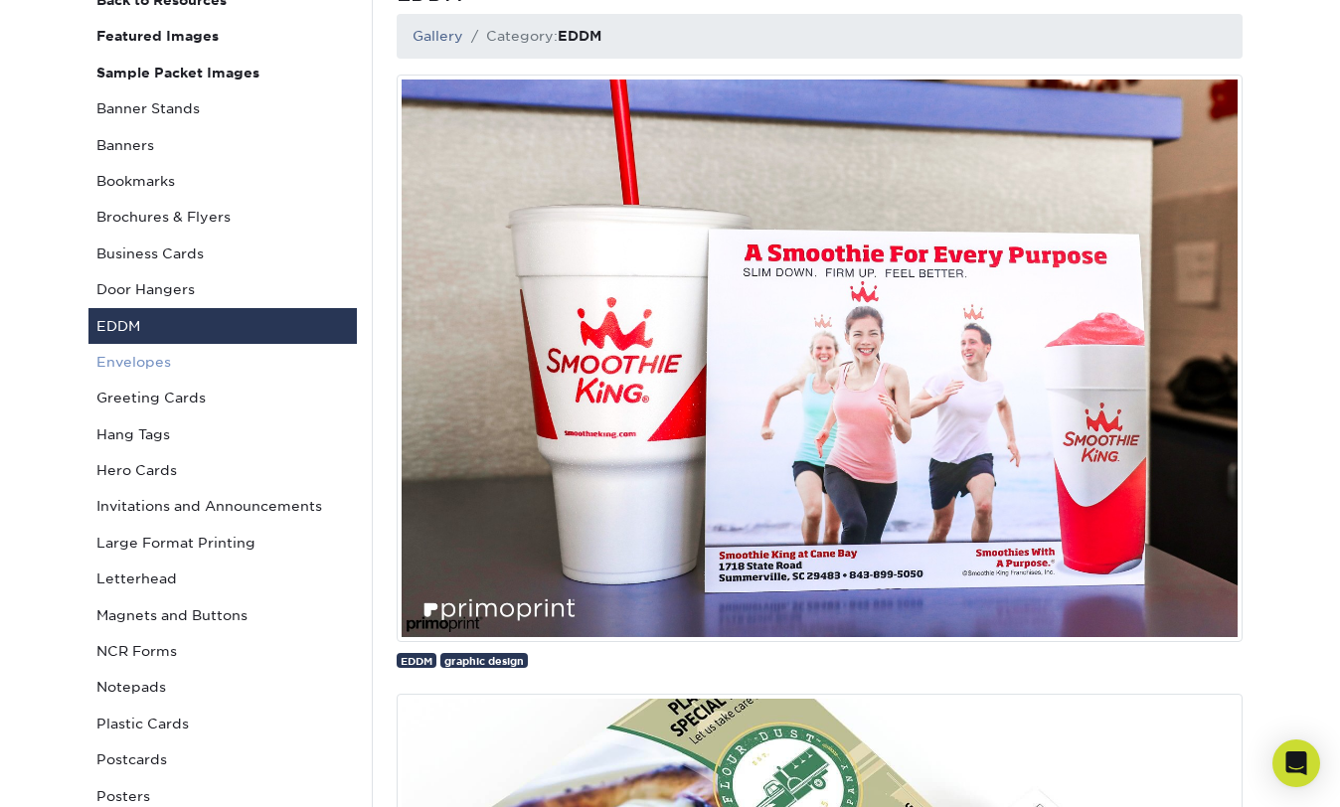
click at [159, 357] on link "Envelopes" at bounding box center [222, 362] width 268 height 36
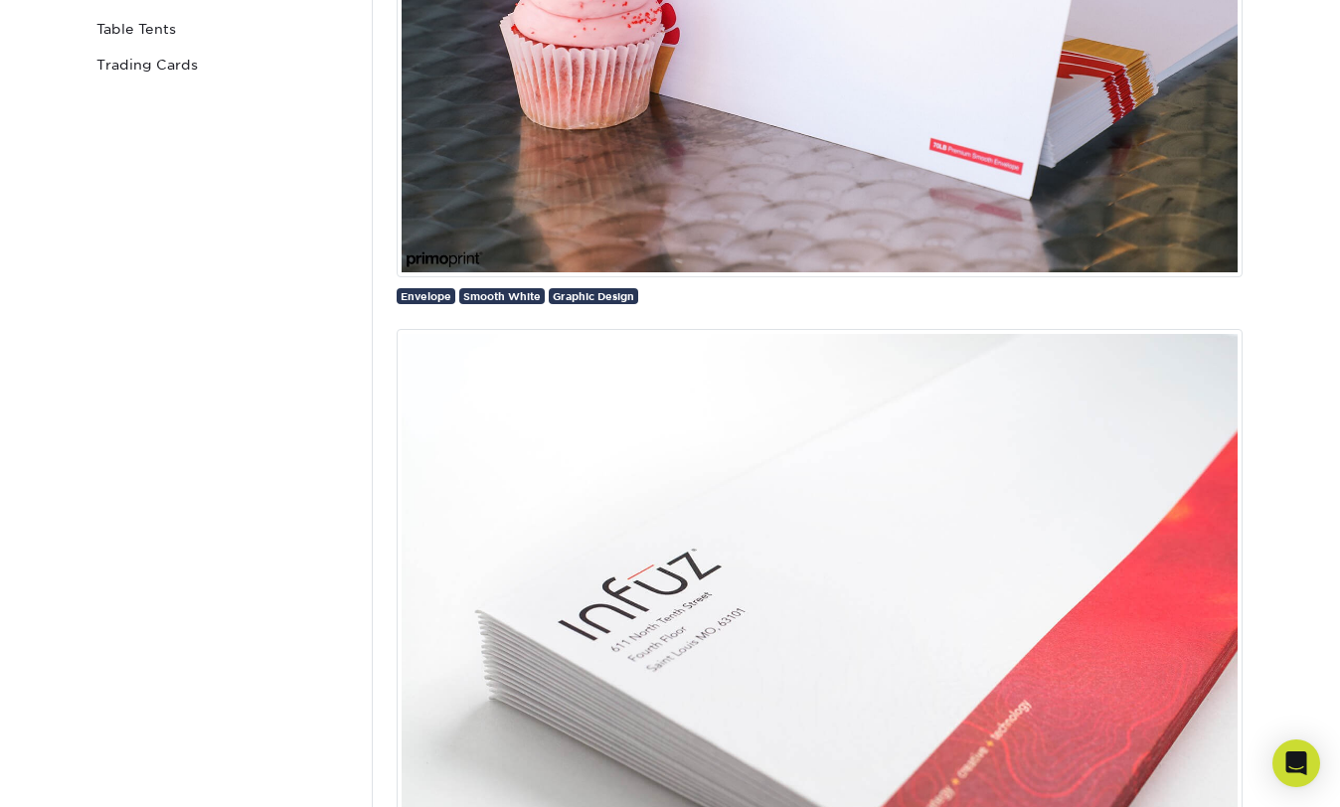
scroll to position [1550, 0]
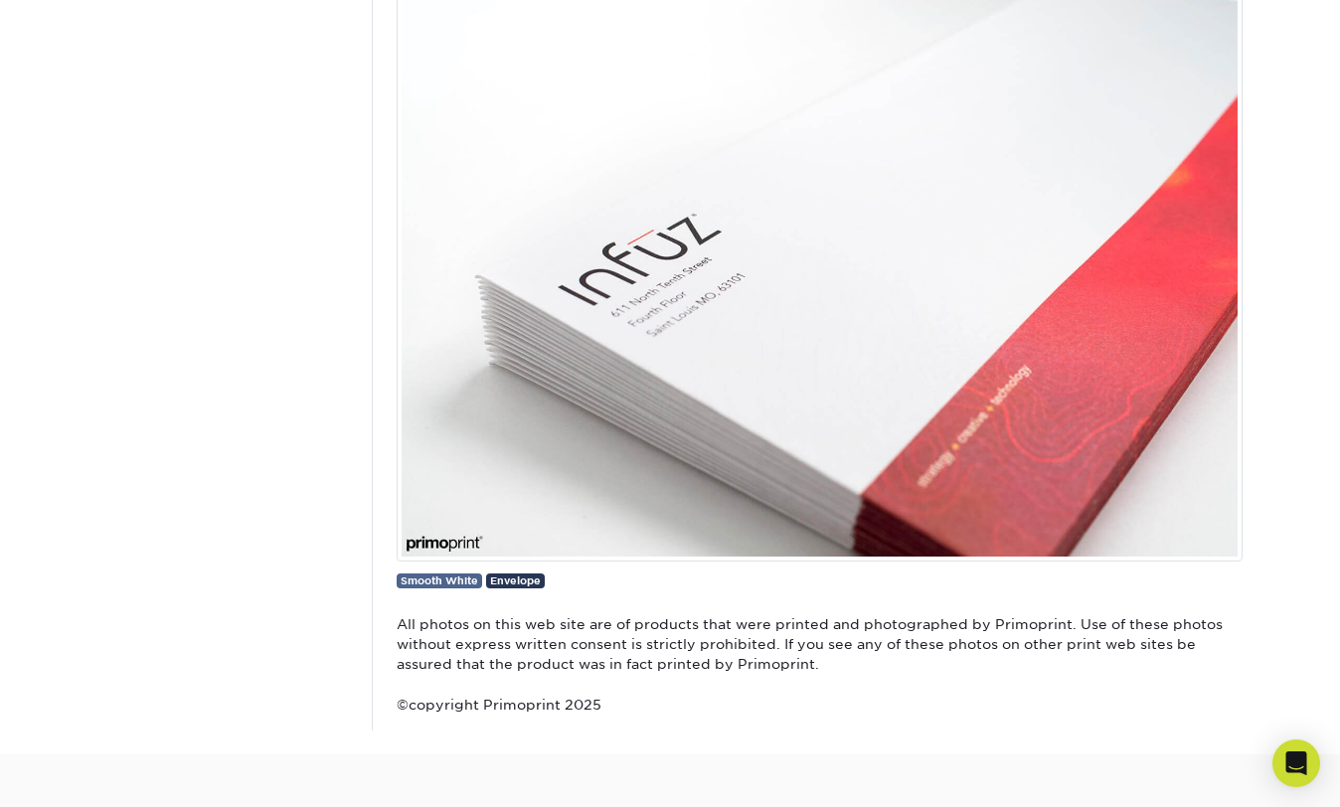
click at [466, 579] on span "Smooth White" at bounding box center [440, 581] width 78 height 12
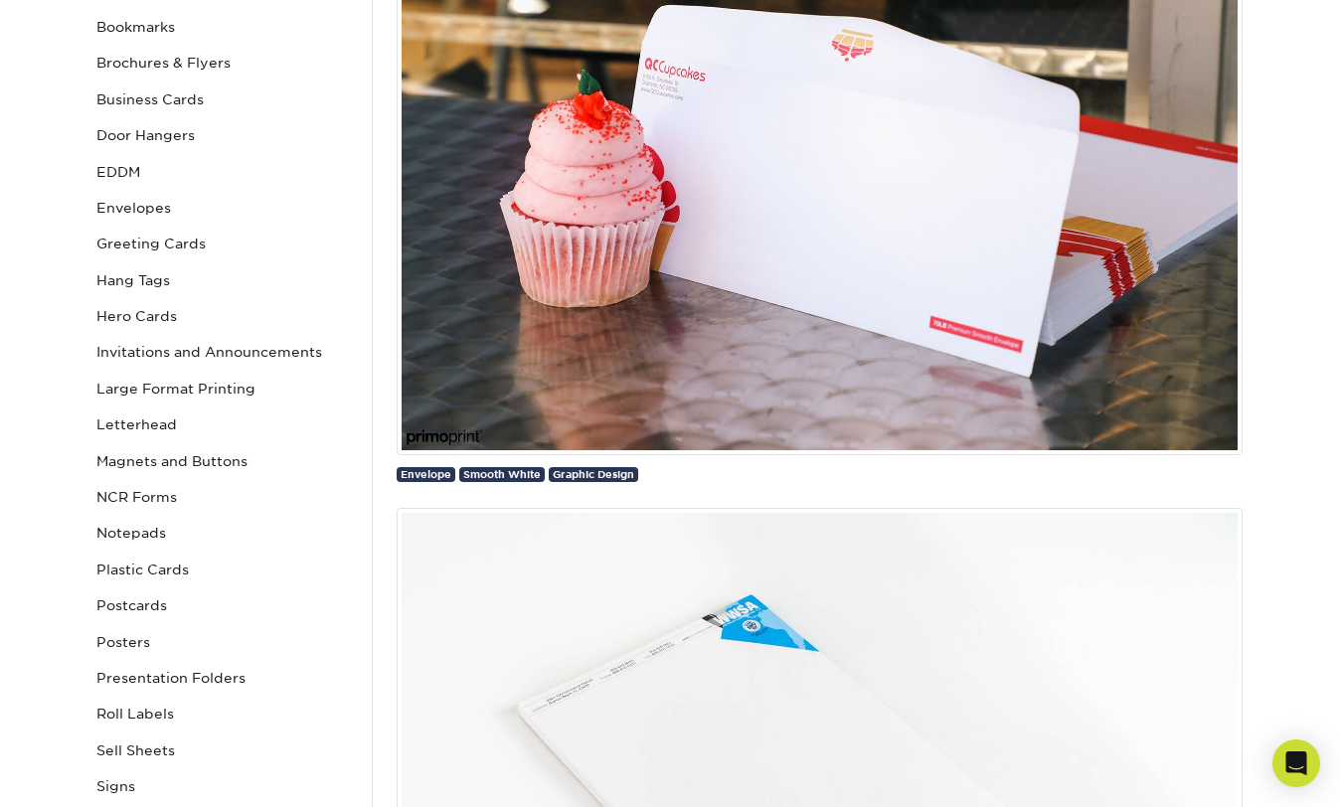
scroll to position [384, 0]
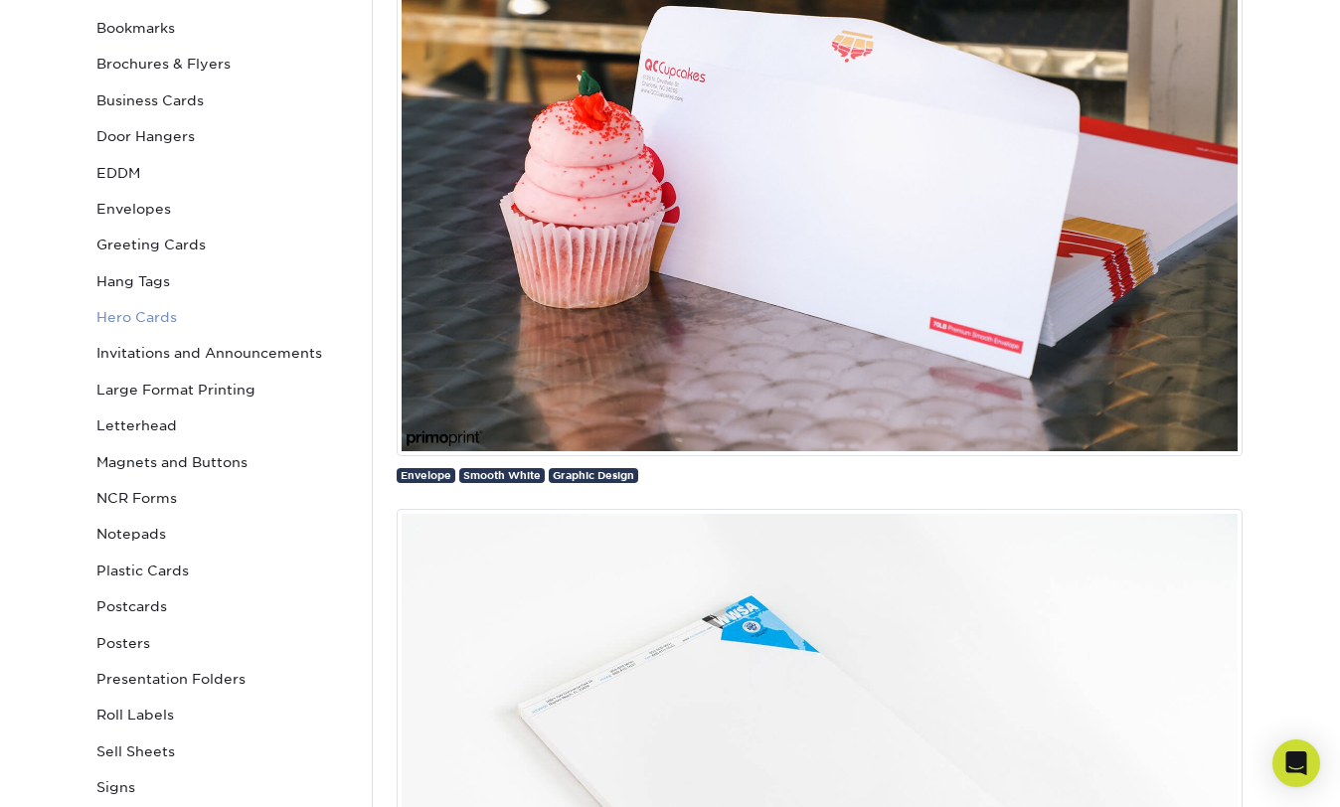
click at [112, 315] on link "Hero Cards" at bounding box center [222, 317] width 268 height 36
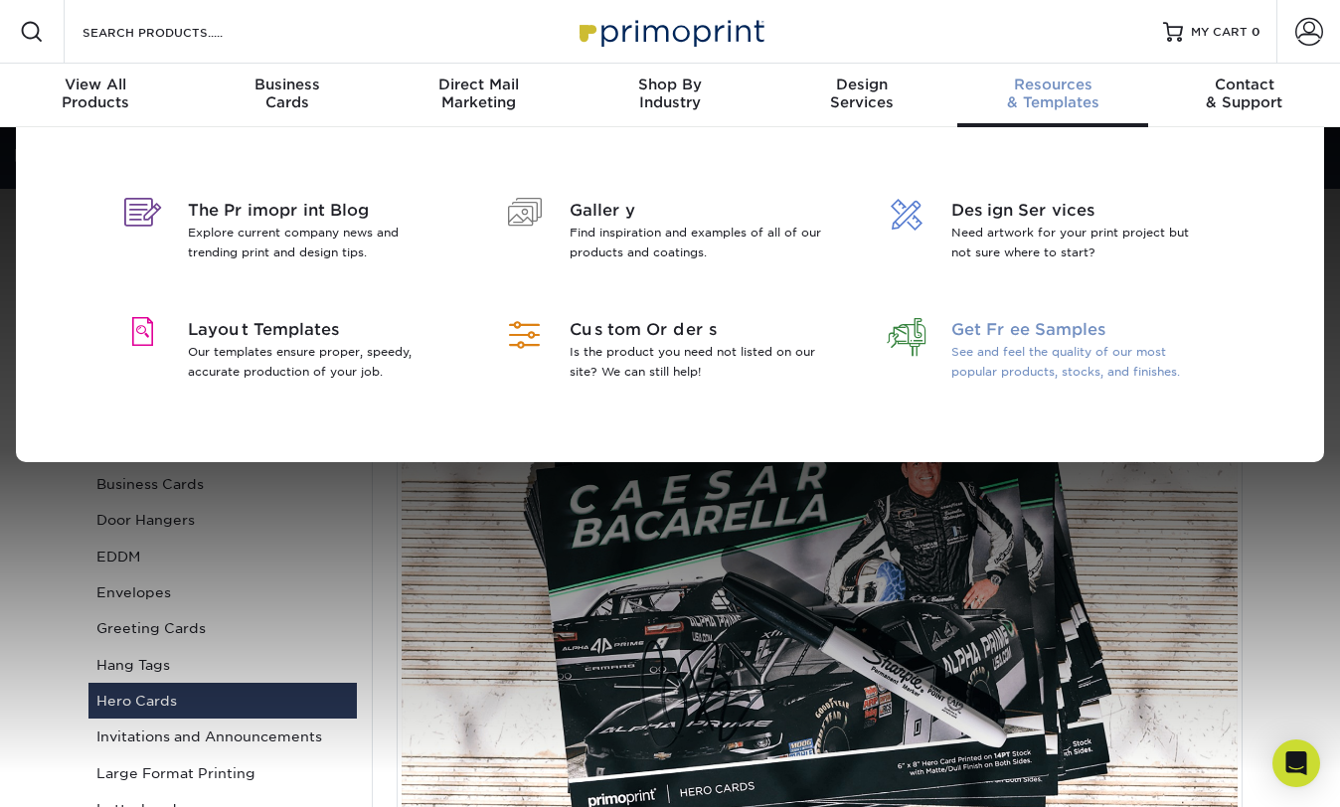
click at [1055, 337] on span "Get Free Samples" at bounding box center [1079, 330] width 257 height 24
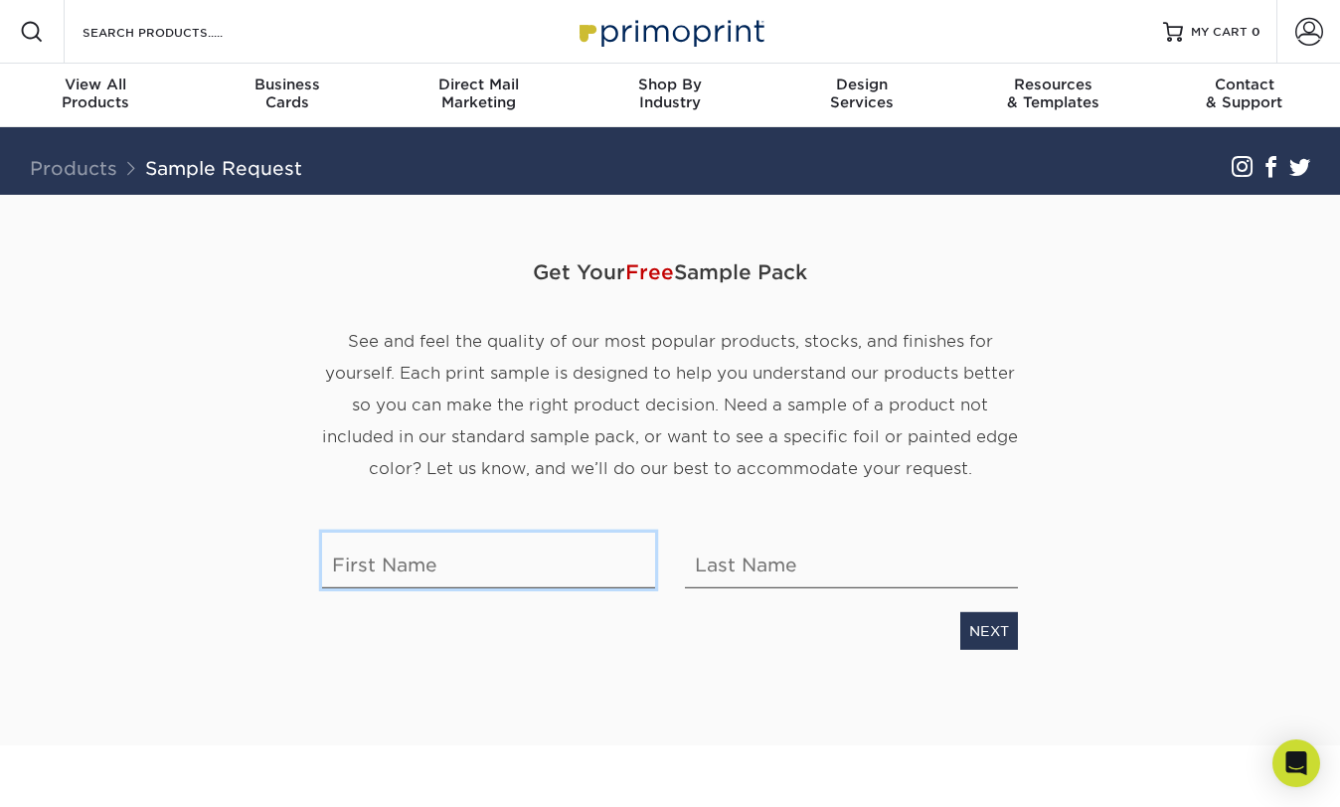
click at [429, 568] on input "text" at bounding box center [488, 561] width 333 height 56
drag, startPoint x: 500, startPoint y: 569, endPoint x: 383, endPoint y: 569, distance: 117.3
click at [382, 571] on input "Carol Scholl" at bounding box center [488, 561] width 333 height 56
type input "Carol"
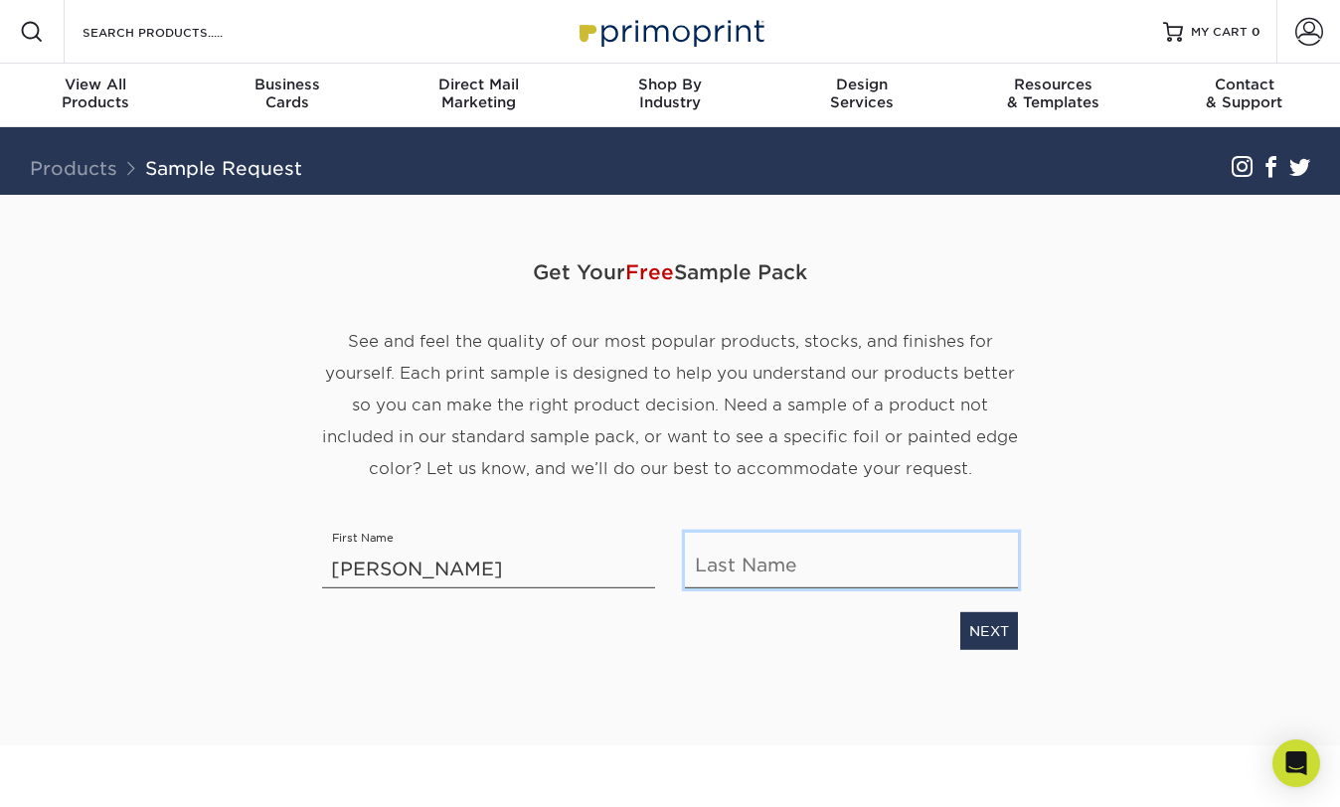
click at [774, 570] on input "text" at bounding box center [851, 561] width 333 height 56
type input "Scholl"
click at [989, 625] on link "NEXT" at bounding box center [989, 631] width 58 height 38
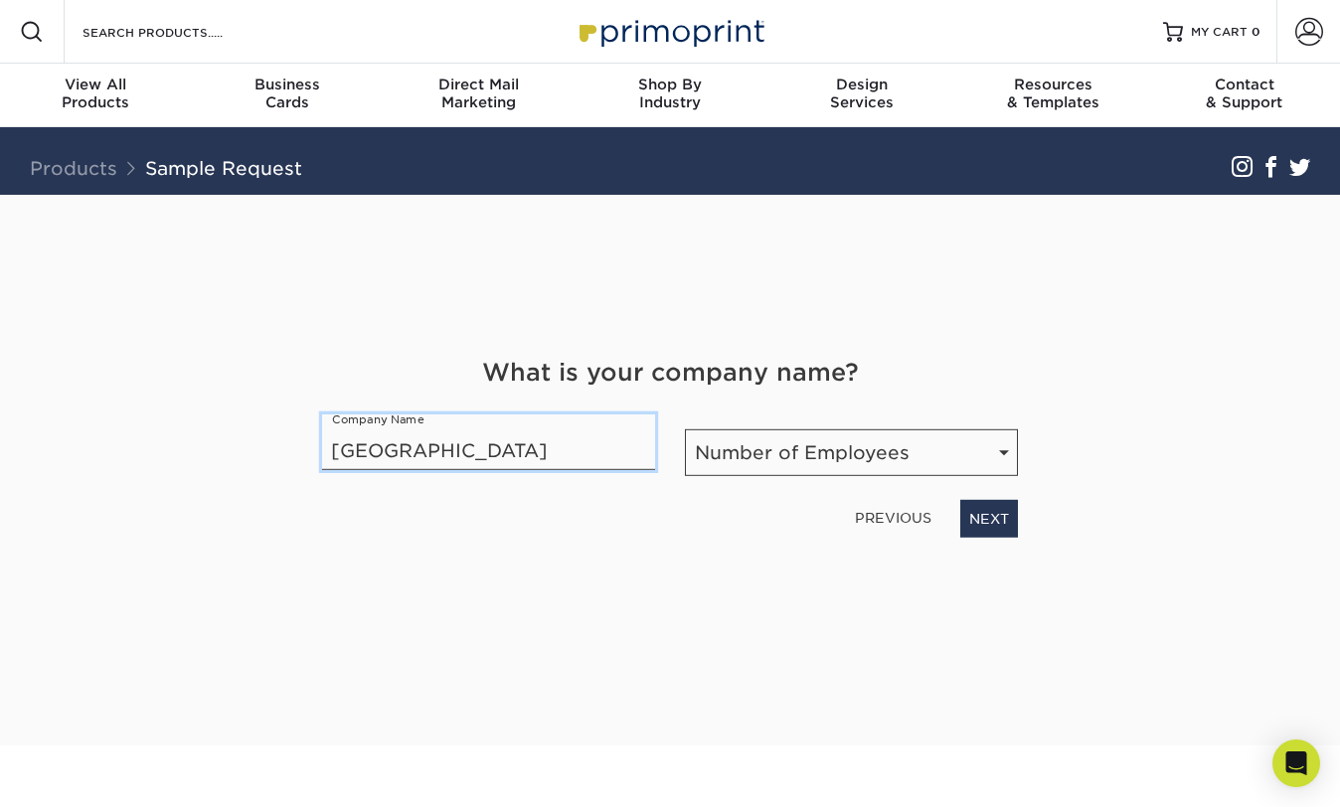
type input "King's College"
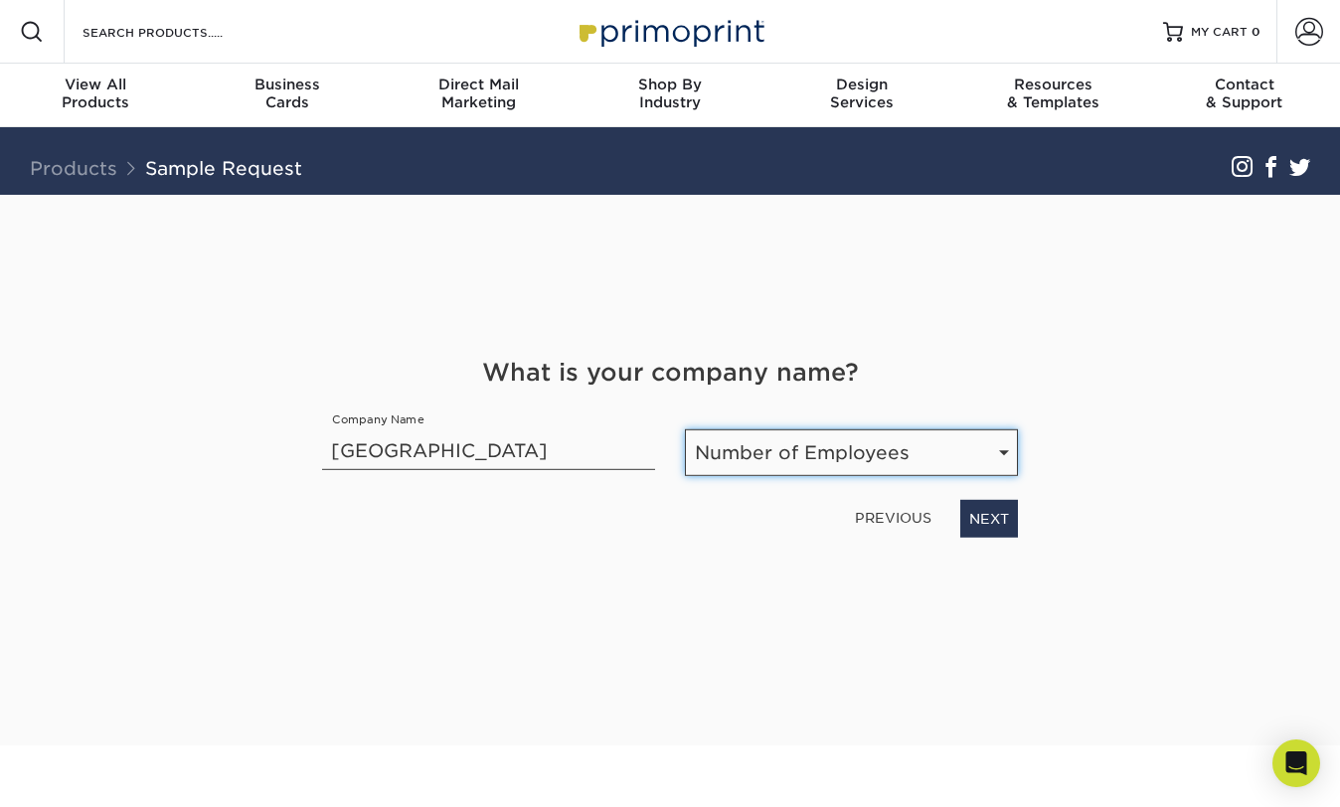
click at [998, 451] on select "Number of Employees Self-employed 1-10 employees 11-50 employees 51-200 employe…" at bounding box center [851, 452] width 333 height 47
select select "201-500"
click at [685, 429] on select "Number of Employees Self-employed 1-10 employees 11-50 employees 51-200 employe…" at bounding box center [851, 452] width 333 height 47
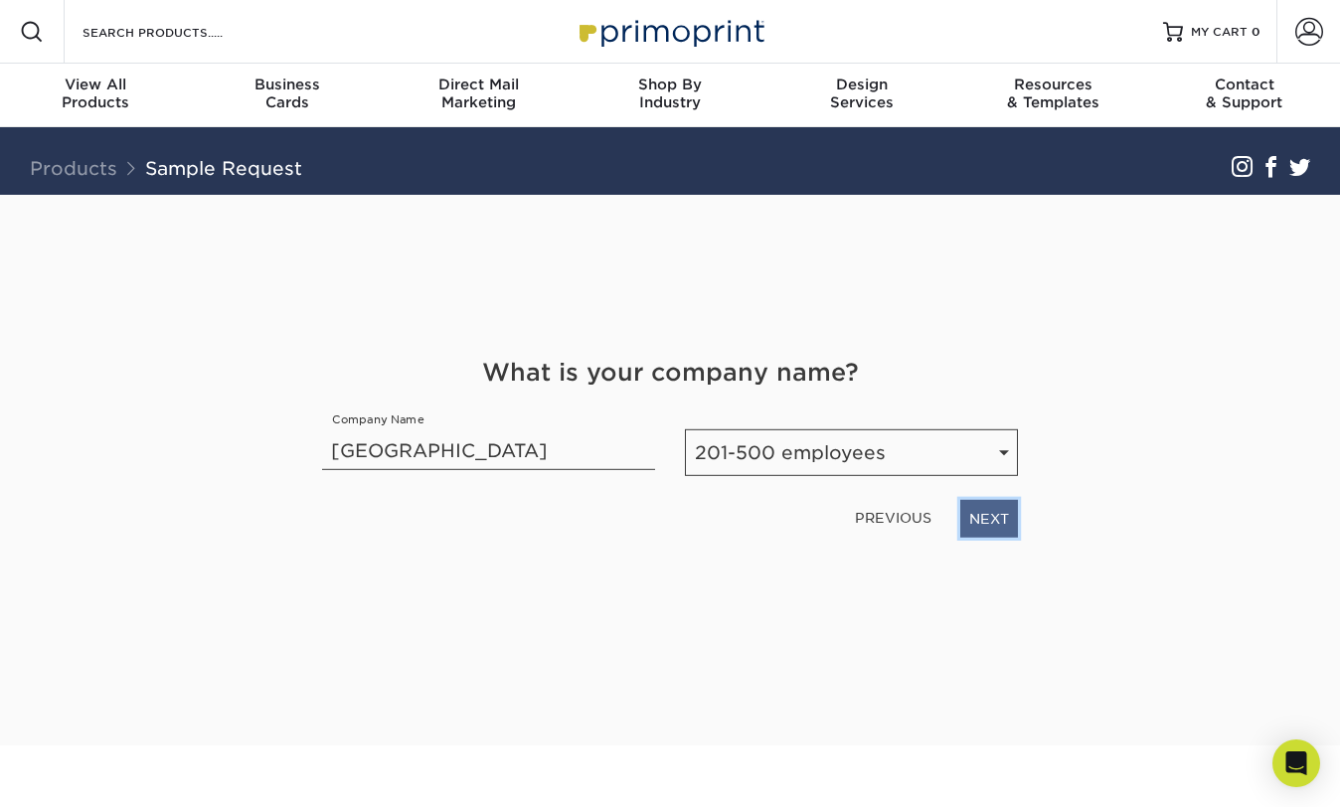
click at [1007, 516] on link "NEXT" at bounding box center [989, 519] width 58 height 38
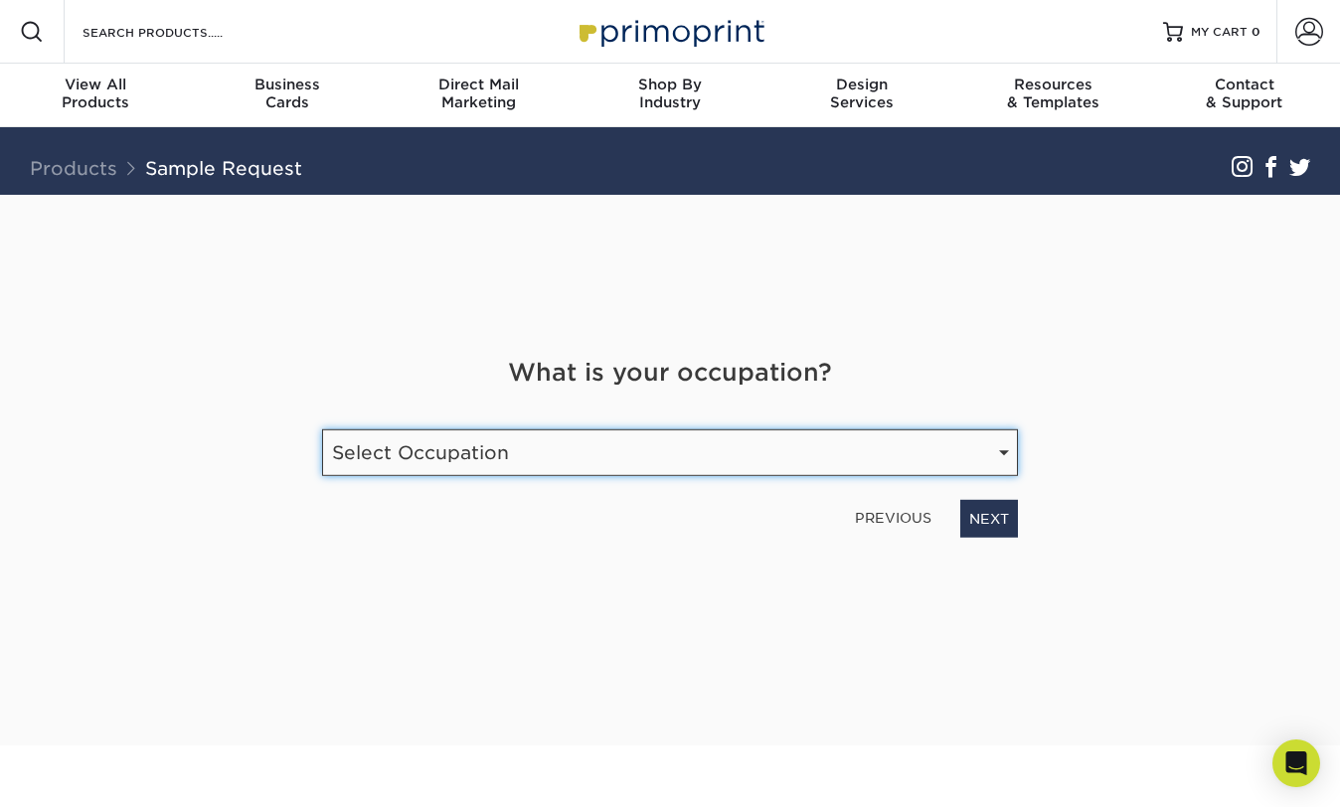
click at [1007, 445] on select "Select Occupation Agency Automotive Blogger Cleaning Services Construction Educ…" at bounding box center [670, 452] width 696 height 47
select select "Graphic Designer / Freelance"
click at [322, 429] on select "Select Occupation Agency Automotive Blogger Cleaning Services Construction Educ…" at bounding box center [670, 452] width 696 height 47
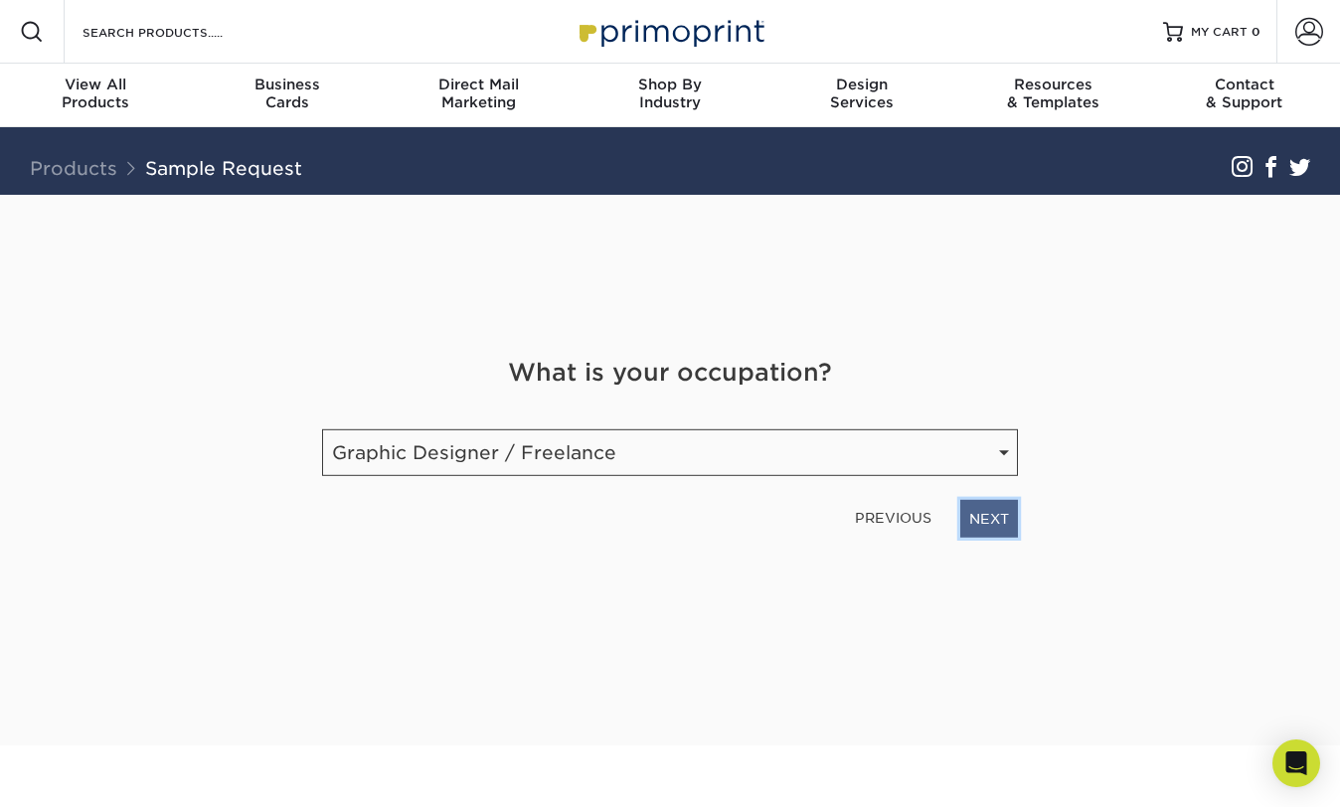
click at [997, 507] on link "NEXT" at bounding box center [989, 519] width 58 height 38
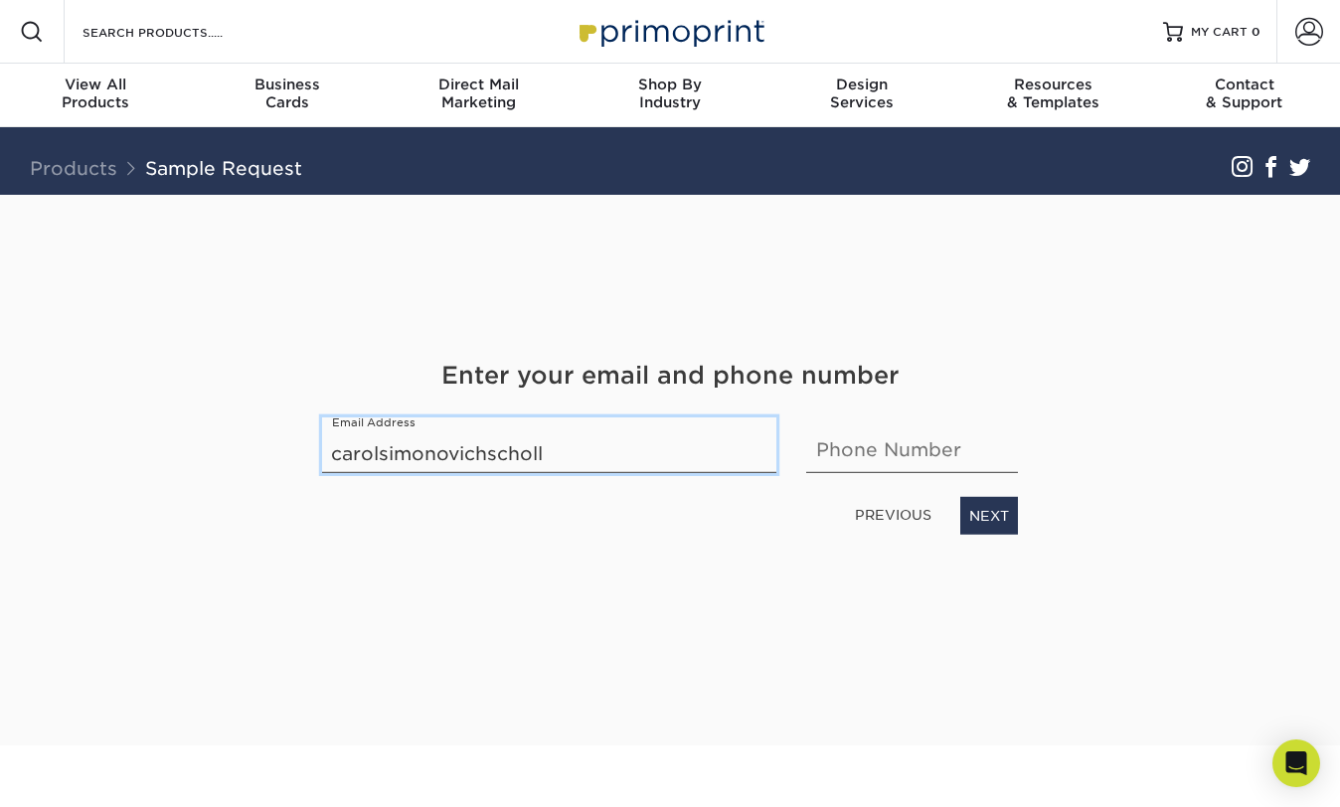
type input "carolsimonovichscholl"
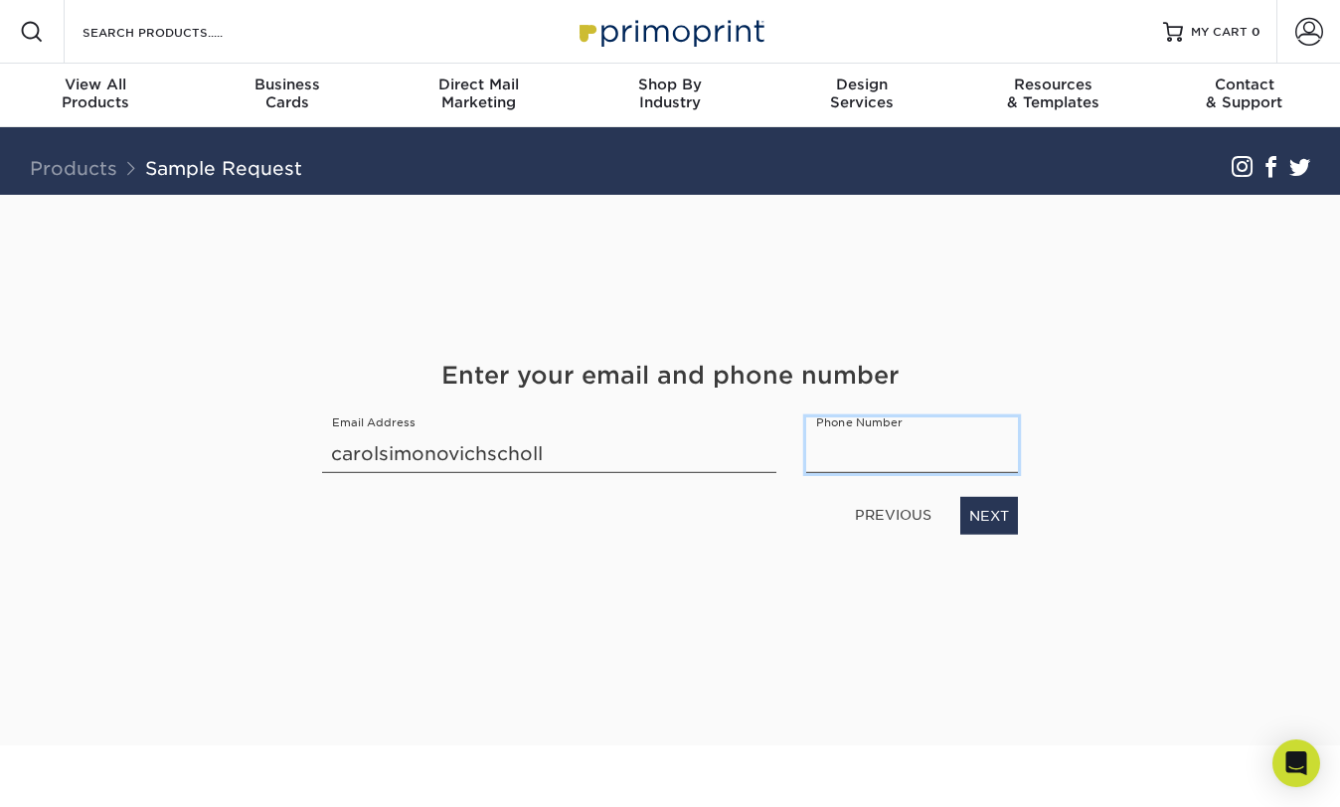
click at [964, 441] on input "text" at bounding box center [912, 446] width 212 height 56
